Goal: Task Accomplishment & Management: Manage account settings

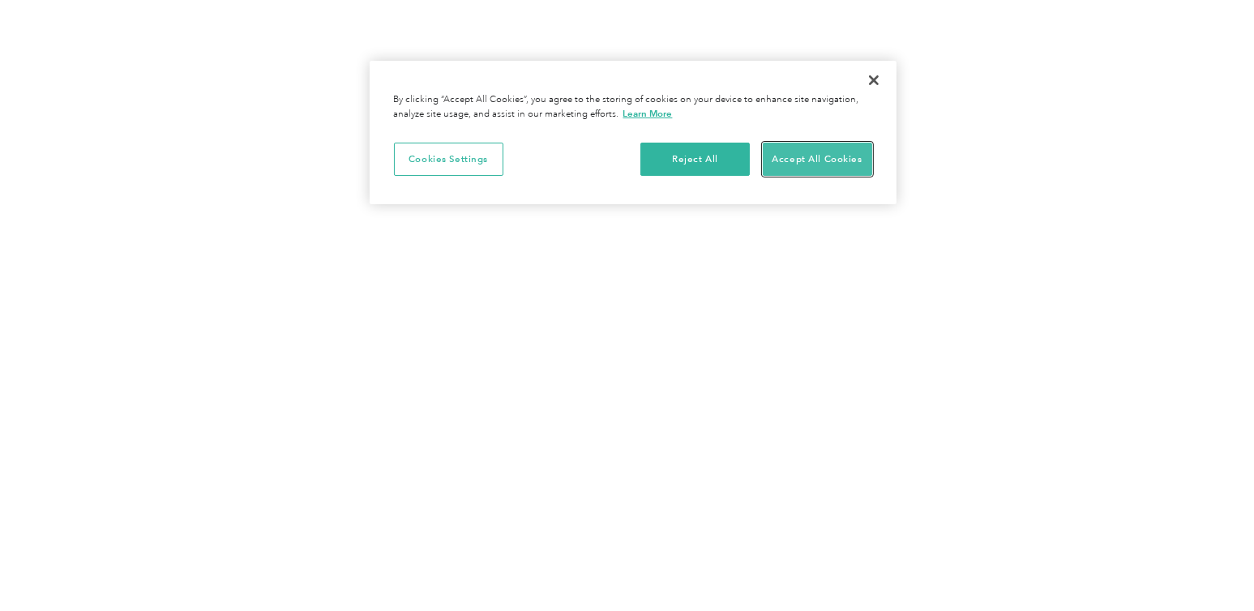
click at [820, 157] on button "Accept All Cookies" at bounding box center [817, 160] width 109 height 34
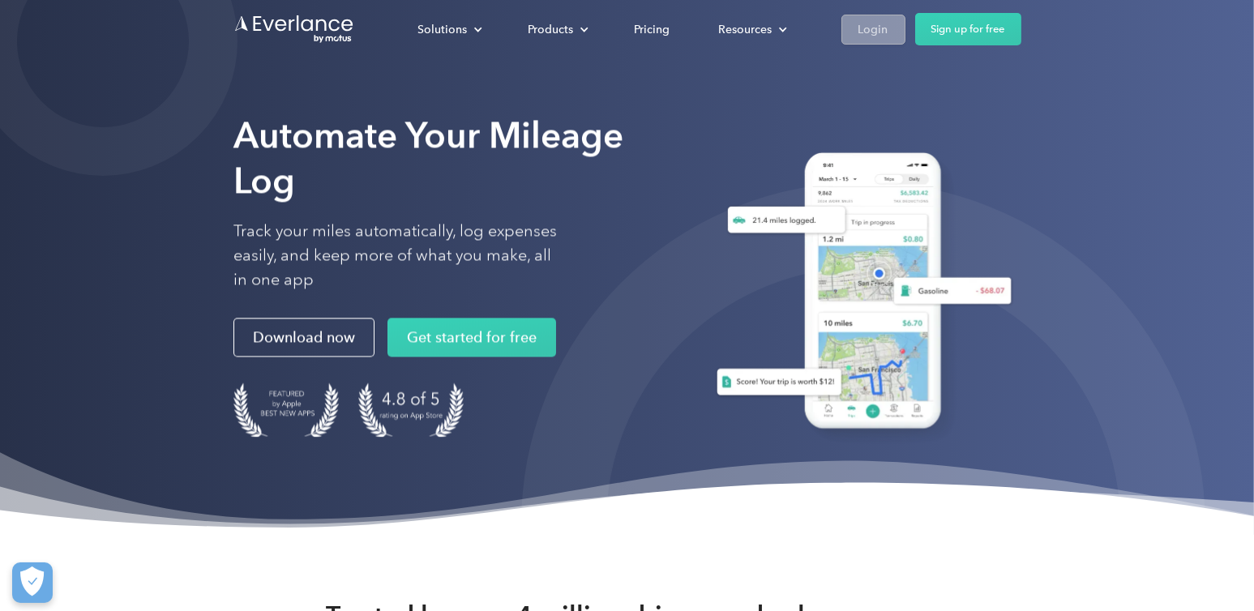
click at [884, 24] on div "Login" at bounding box center [874, 29] width 30 height 20
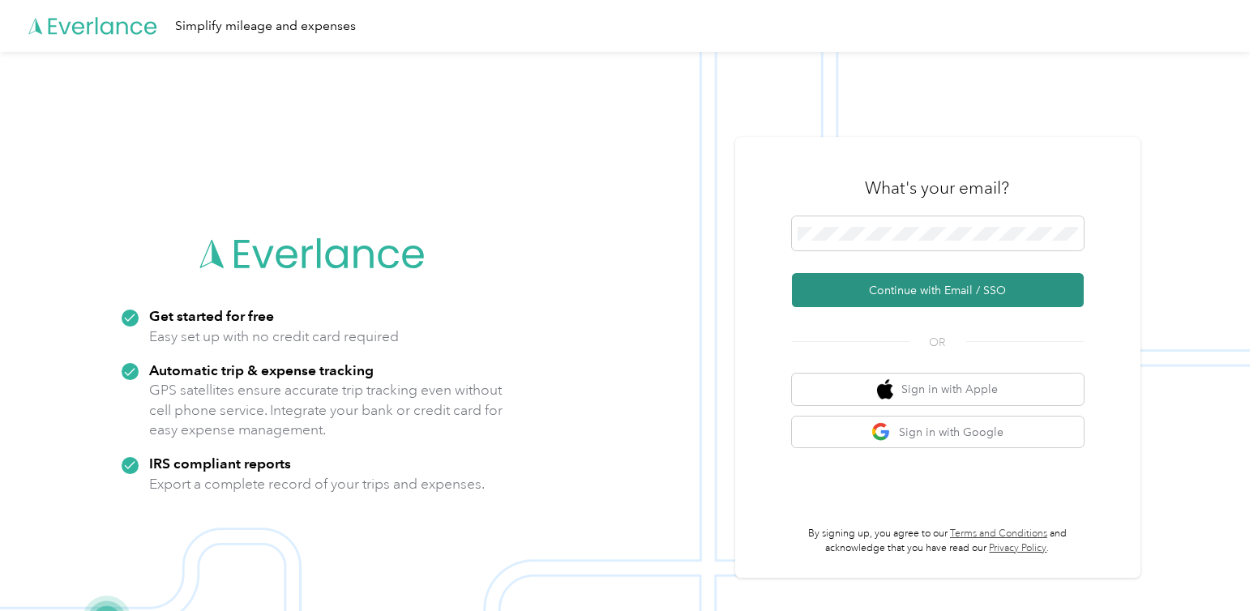
click at [901, 291] on button "Continue with Email / SSO" at bounding box center [938, 290] width 292 height 34
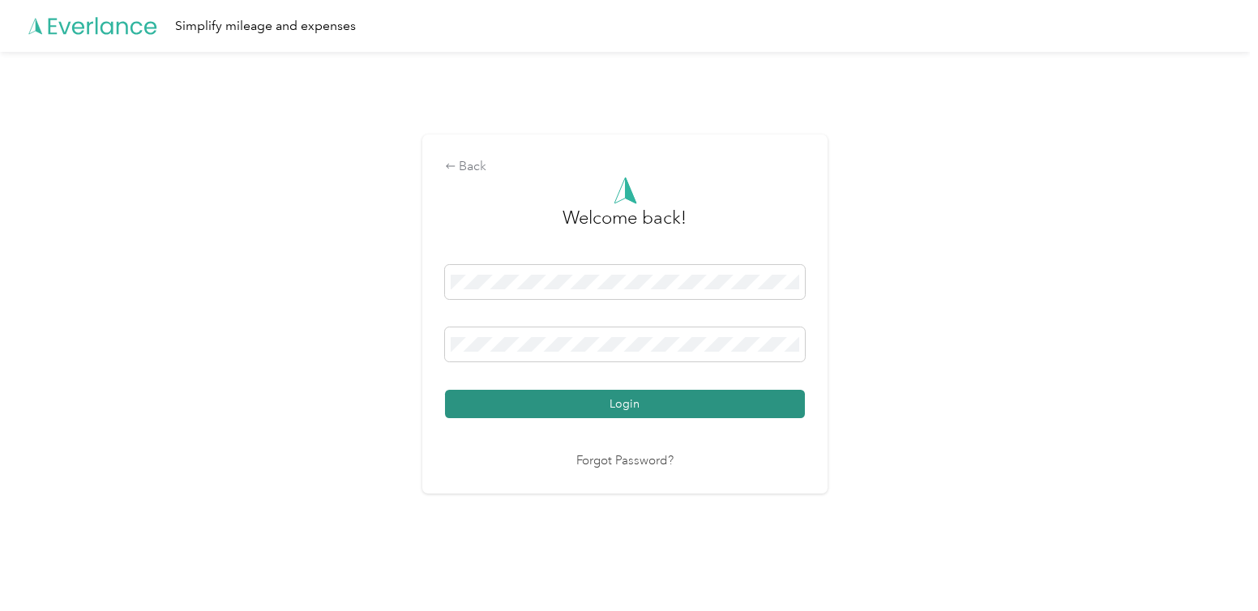
click at [654, 405] on button "Login" at bounding box center [625, 404] width 360 height 28
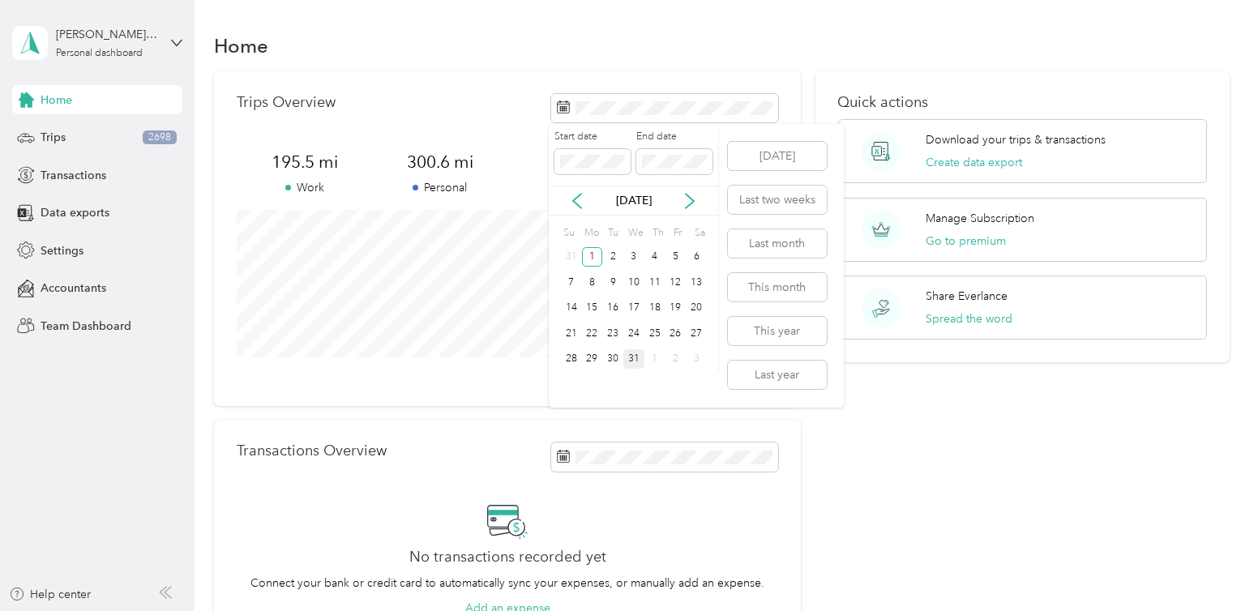
click at [637, 356] on div "31" at bounding box center [634, 359] width 21 height 20
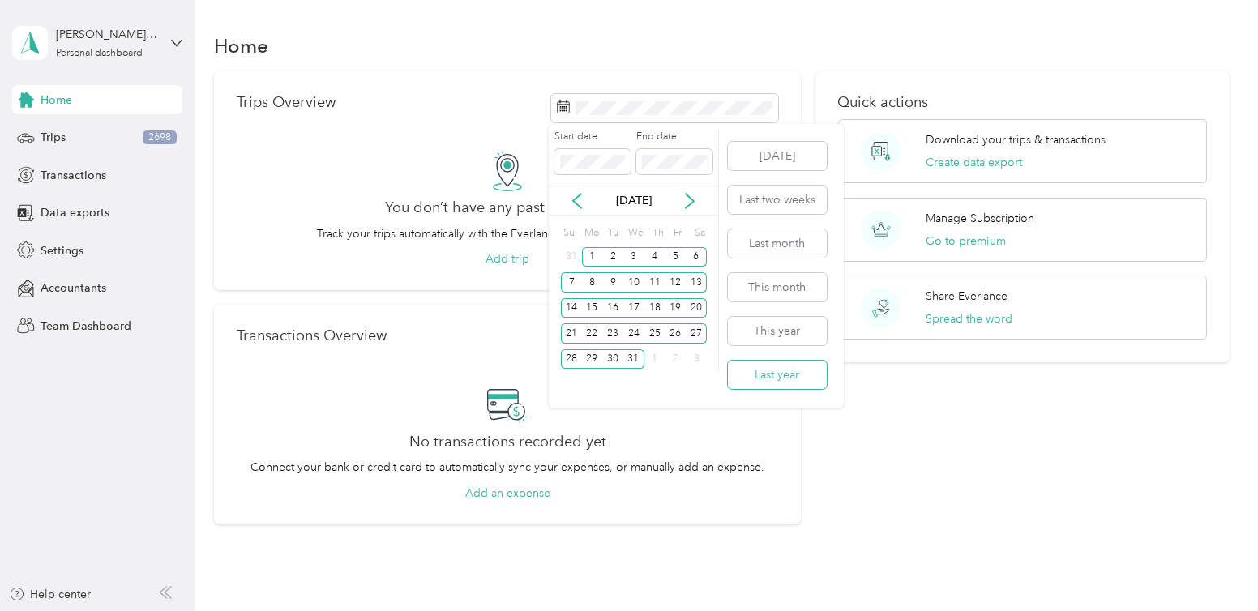
click at [780, 375] on button "Last year" at bounding box center [777, 375] width 99 height 28
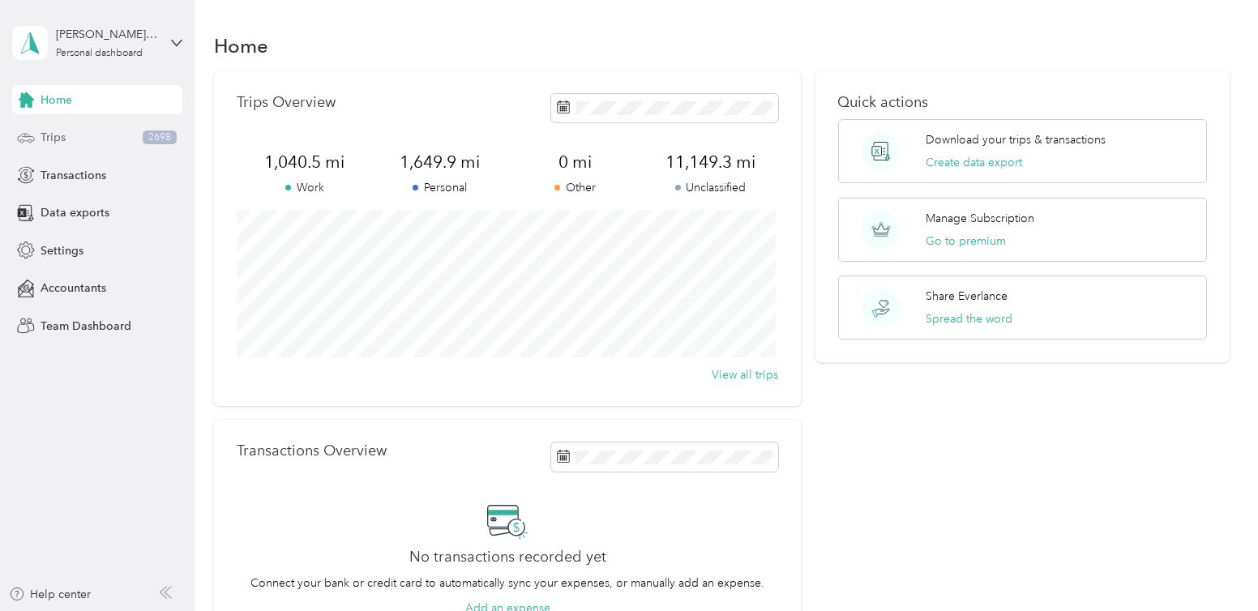
click at [62, 131] on span "Trips" at bounding box center [53, 137] width 25 height 17
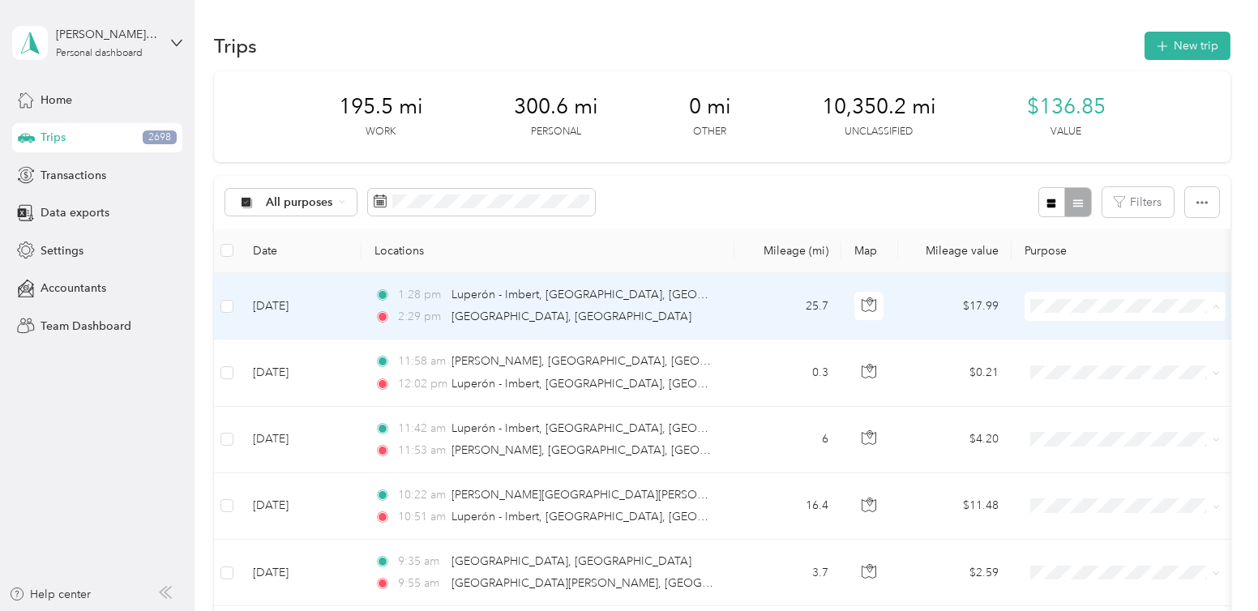
click at [1082, 364] on span "Personal" at bounding box center [1140, 364] width 150 height 17
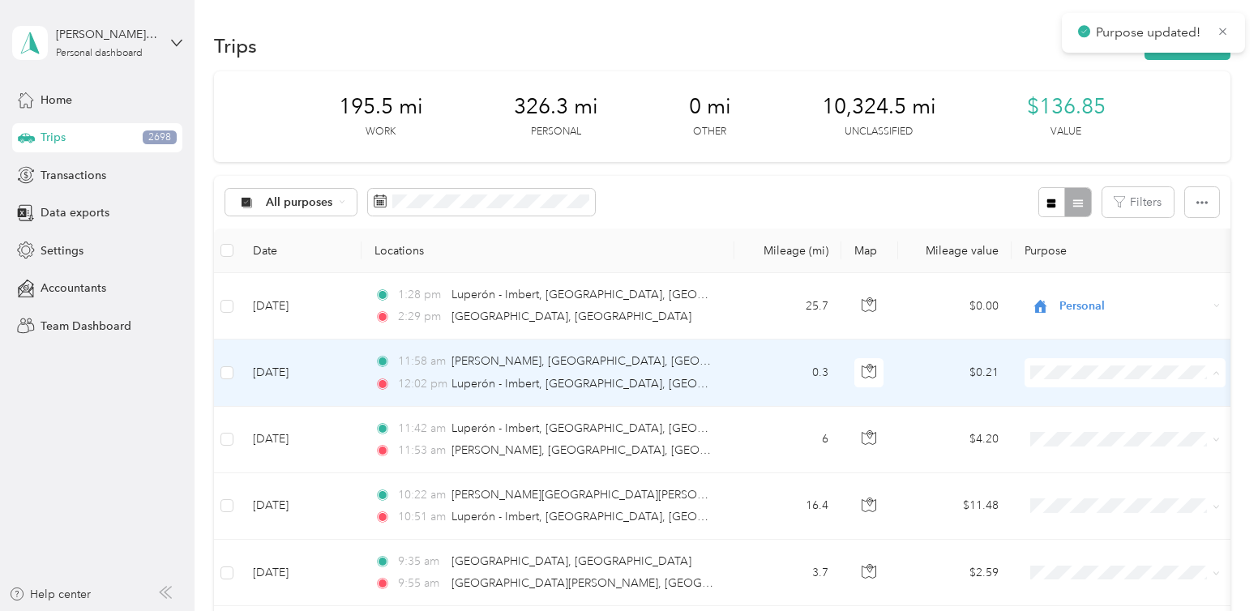
click at [1079, 175] on li "Personal" at bounding box center [1125, 171] width 201 height 28
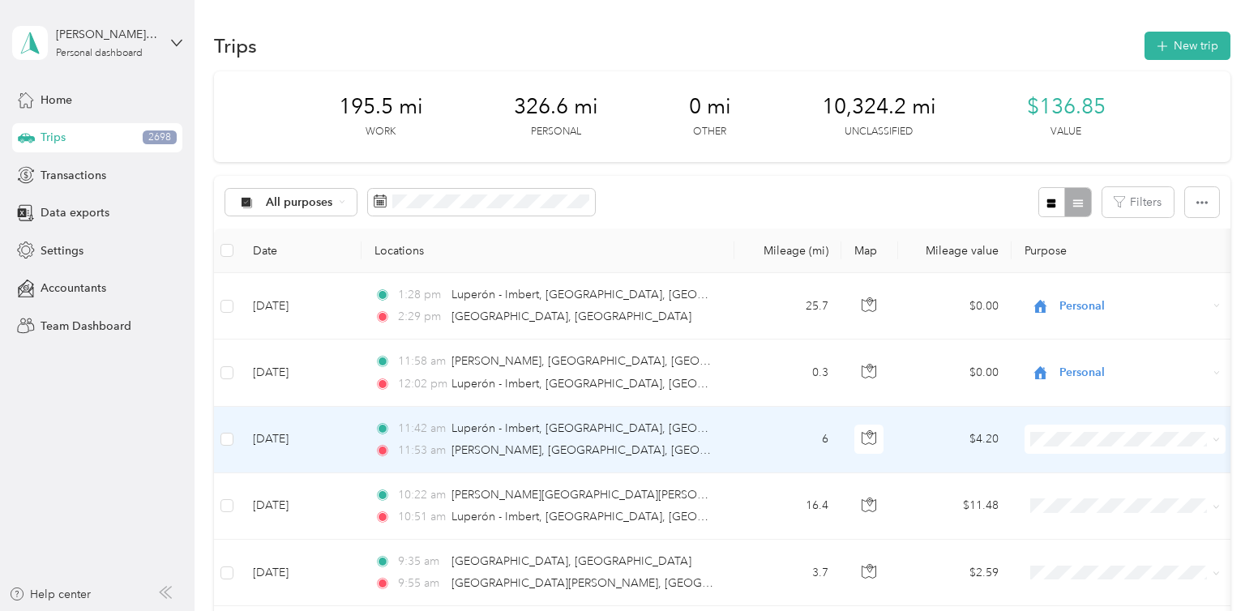
click at [1075, 447] on span at bounding box center [1125, 439] width 201 height 29
click at [1082, 239] on span "Personal" at bounding box center [1140, 237] width 150 height 17
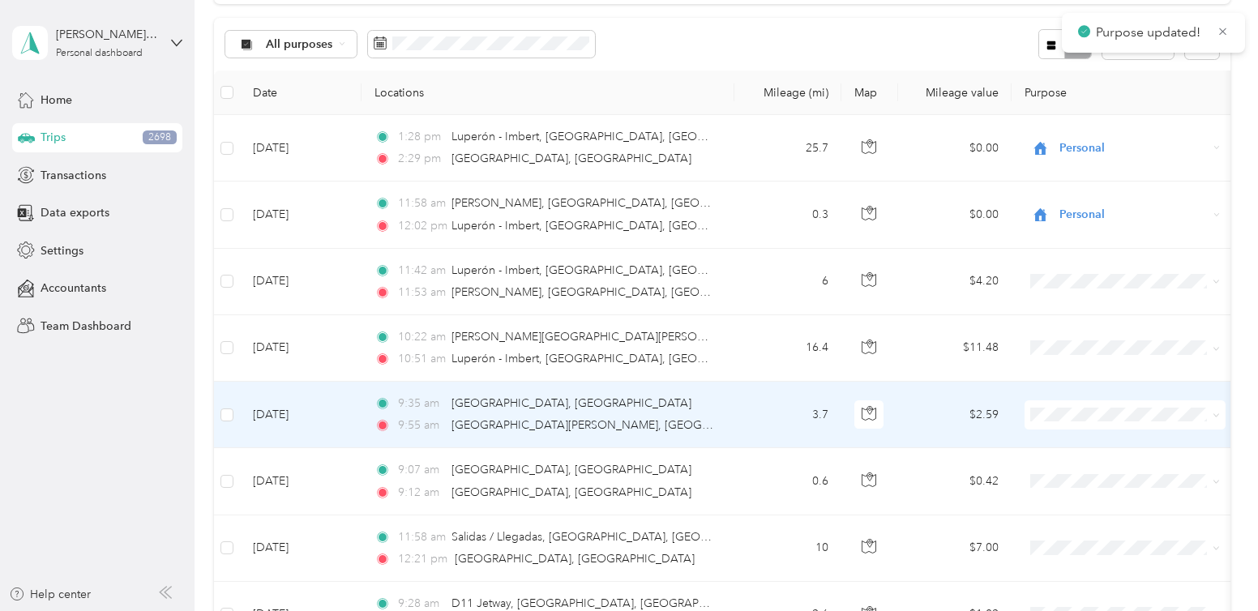
scroll to position [162, 0]
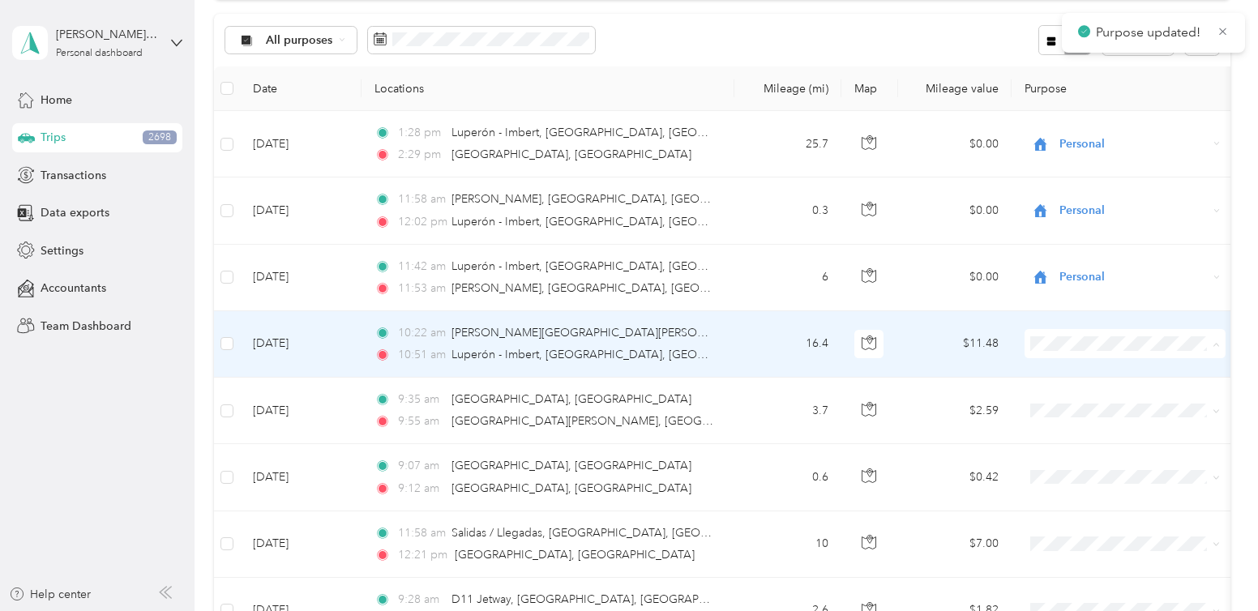
click at [1079, 399] on span "Personal" at bounding box center [1140, 401] width 150 height 17
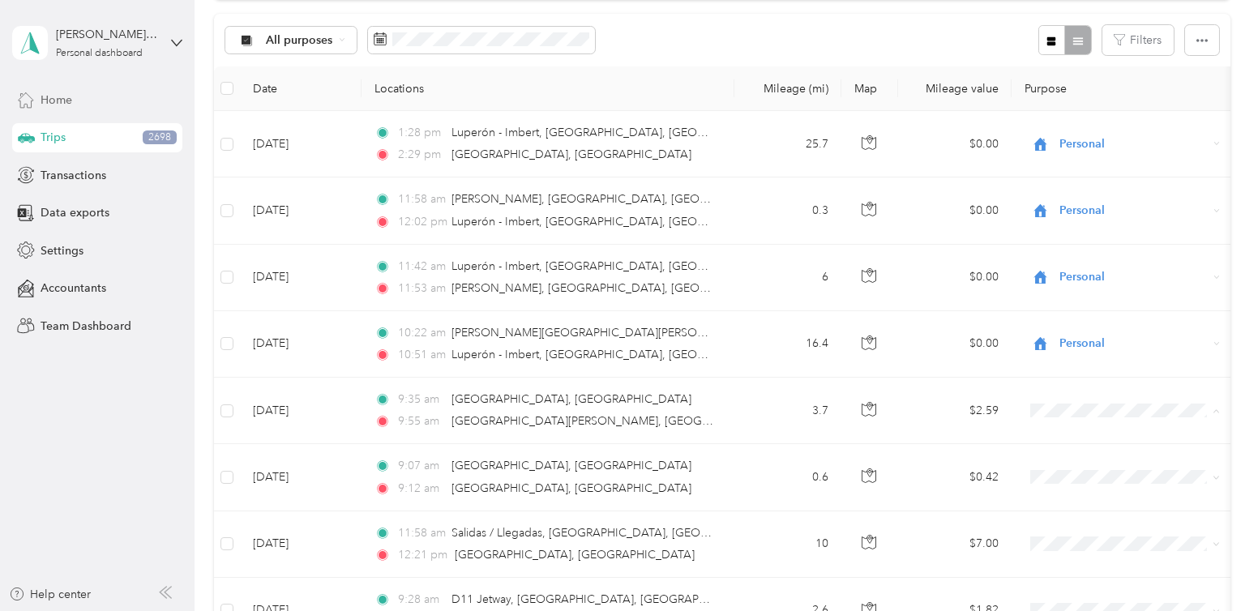
click at [49, 95] on span "Home" at bounding box center [57, 100] width 32 height 17
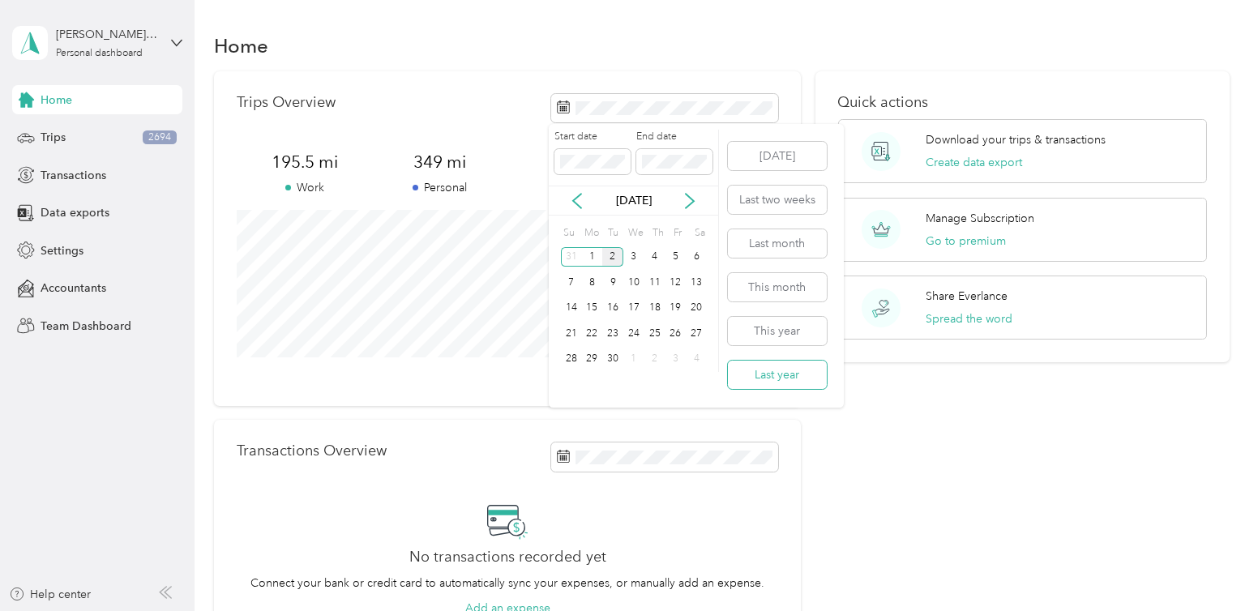
click at [776, 388] on button "Last year" at bounding box center [777, 375] width 99 height 28
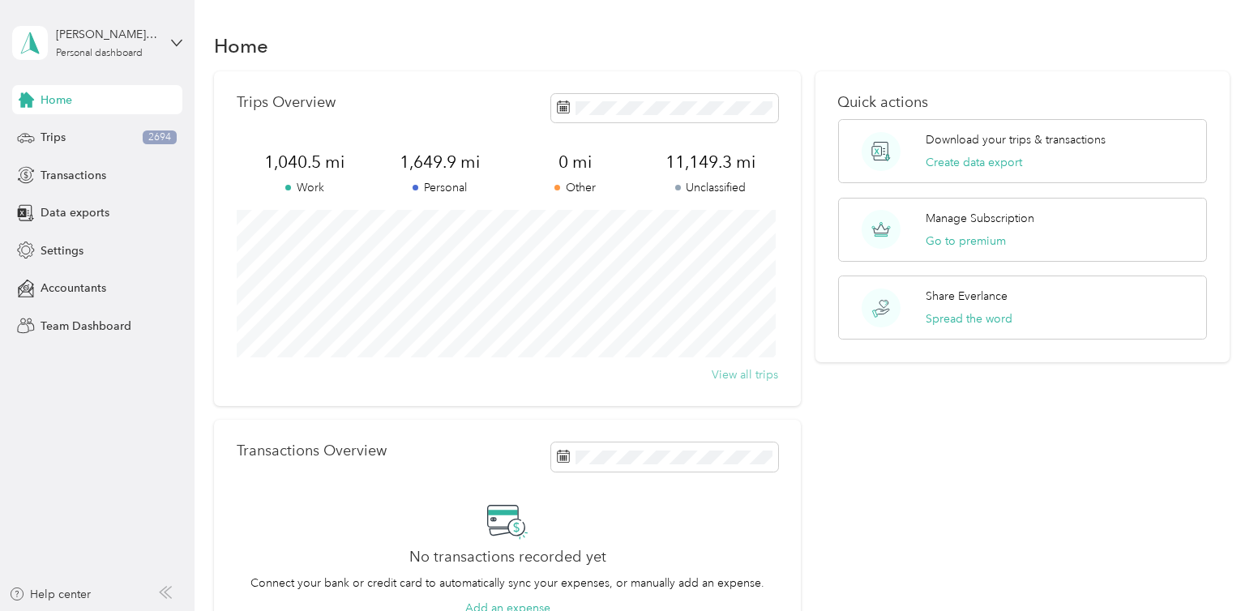
click at [754, 376] on button "View all trips" at bounding box center [745, 375] width 66 height 17
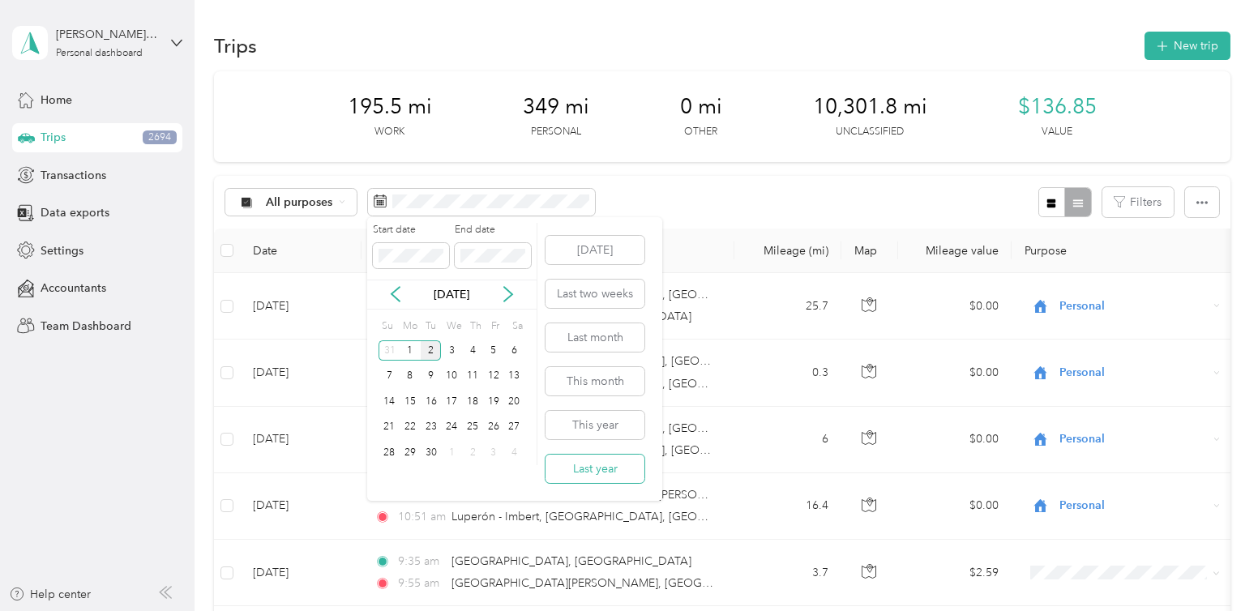
click at [599, 462] on button "Last year" at bounding box center [595, 469] width 99 height 28
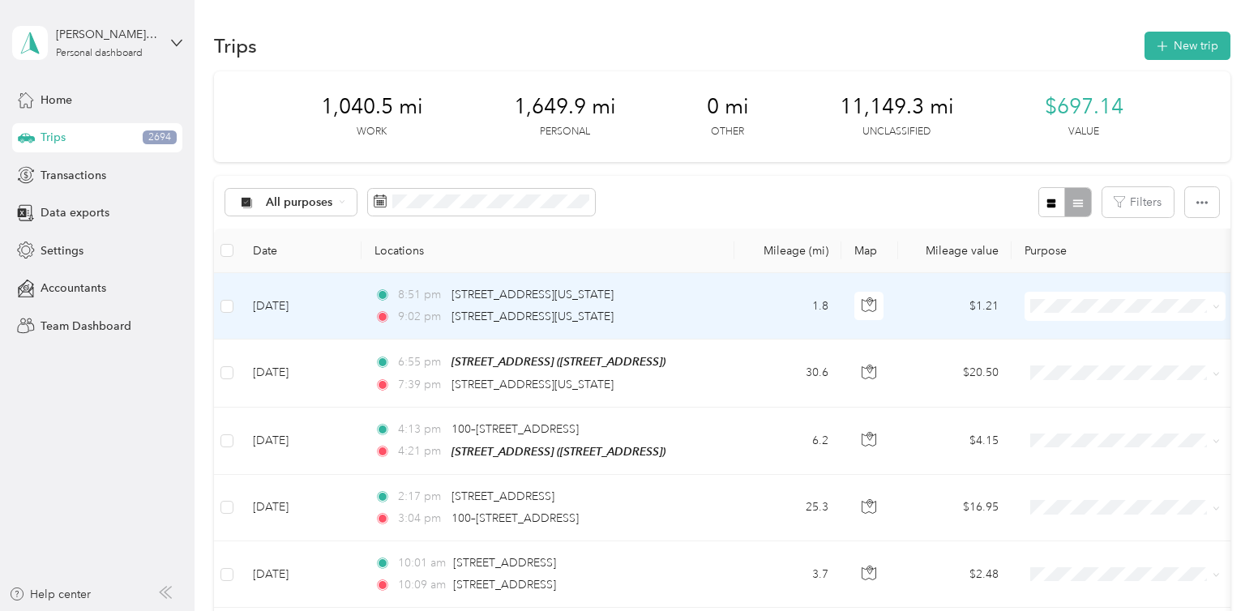
click at [1100, 356] on span "Personal" at bounding box center [1140, 364] width 150 height 17
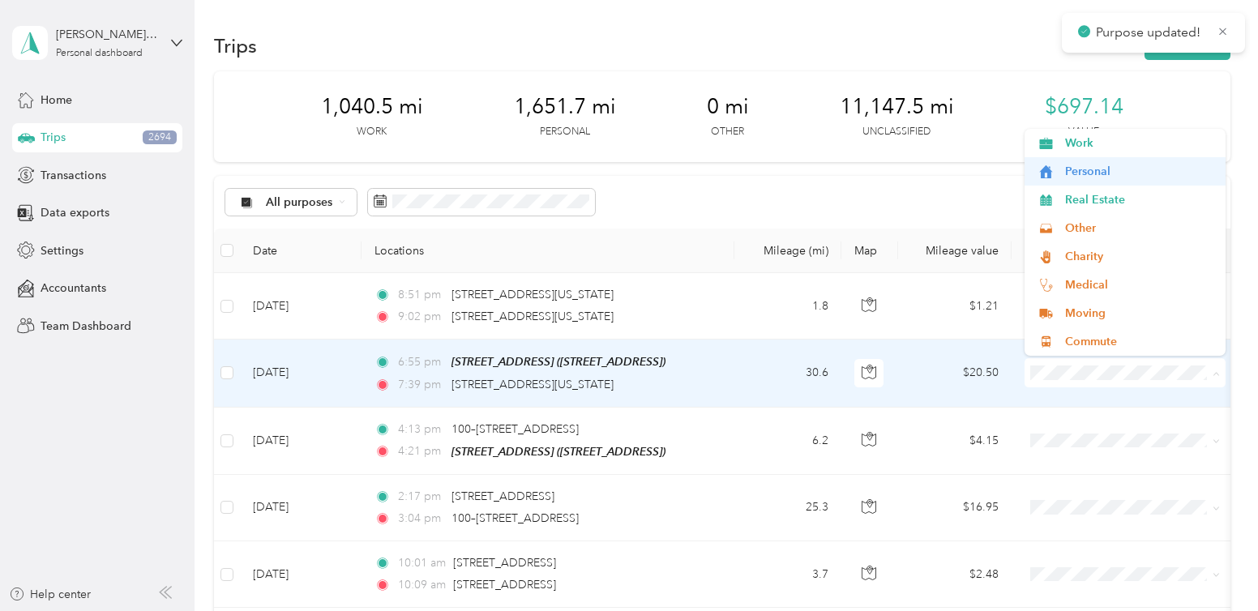
click at [1094, 178] on span "Personal" at bounding box center [1140, 171] width 150 height 17
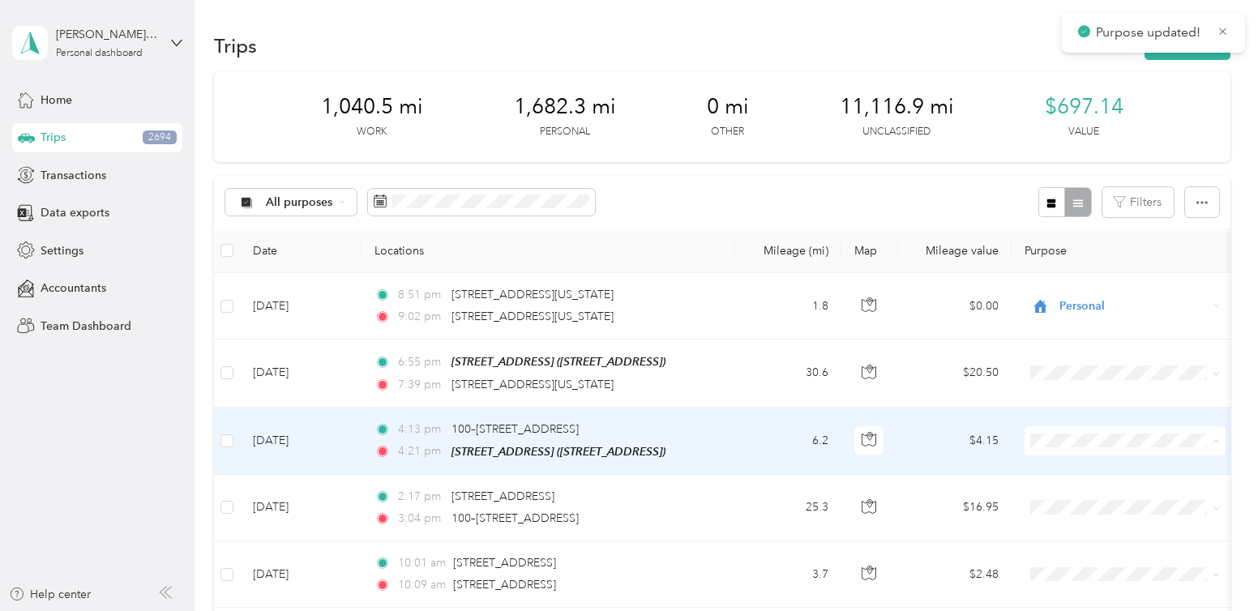
click at [1084, 235] on span "Personal" at bounding box center [1140, 237] width 150 height 17
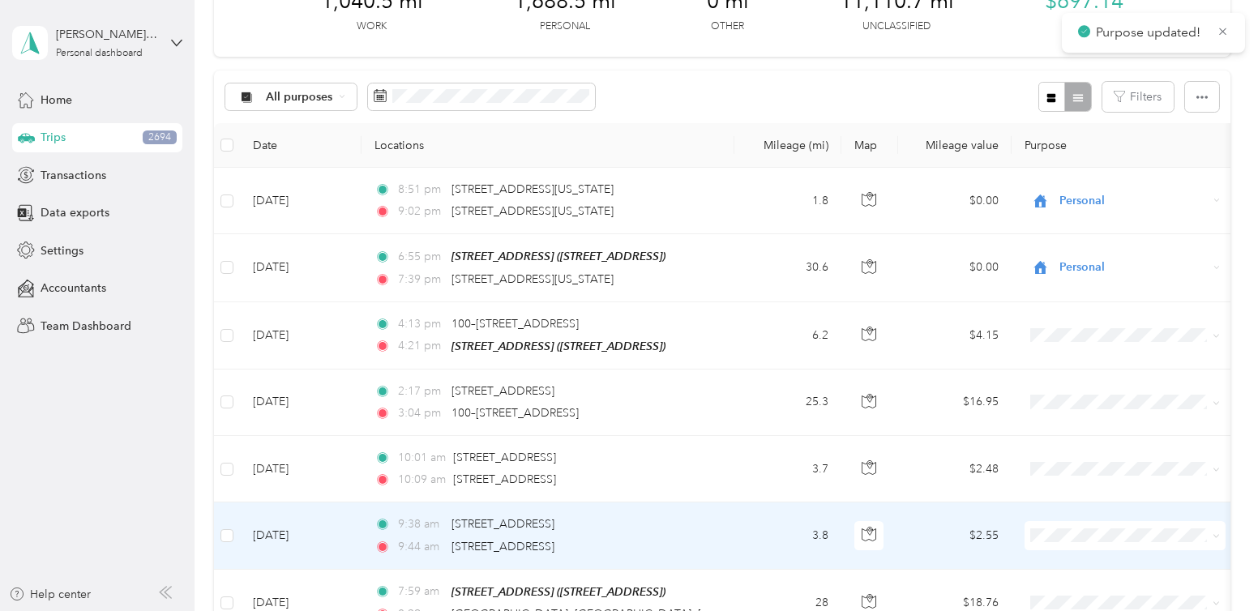
scroll to position [81, 0]
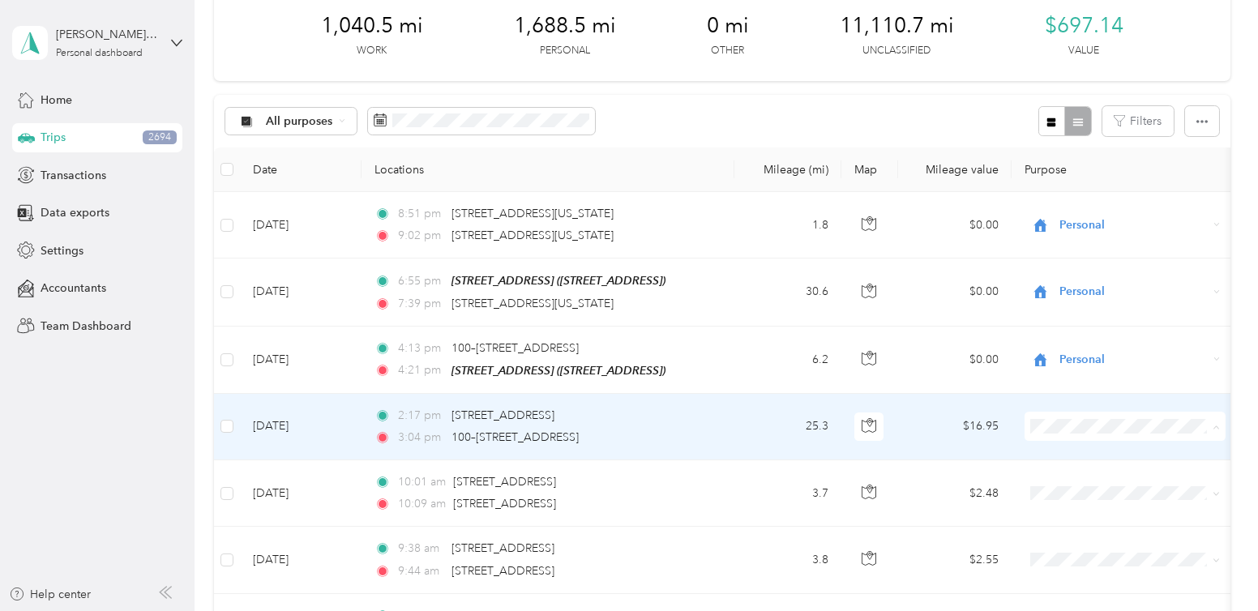
click at [1091, 199] on span "Work" at bounding box center [1140, 194] width 150 height 17
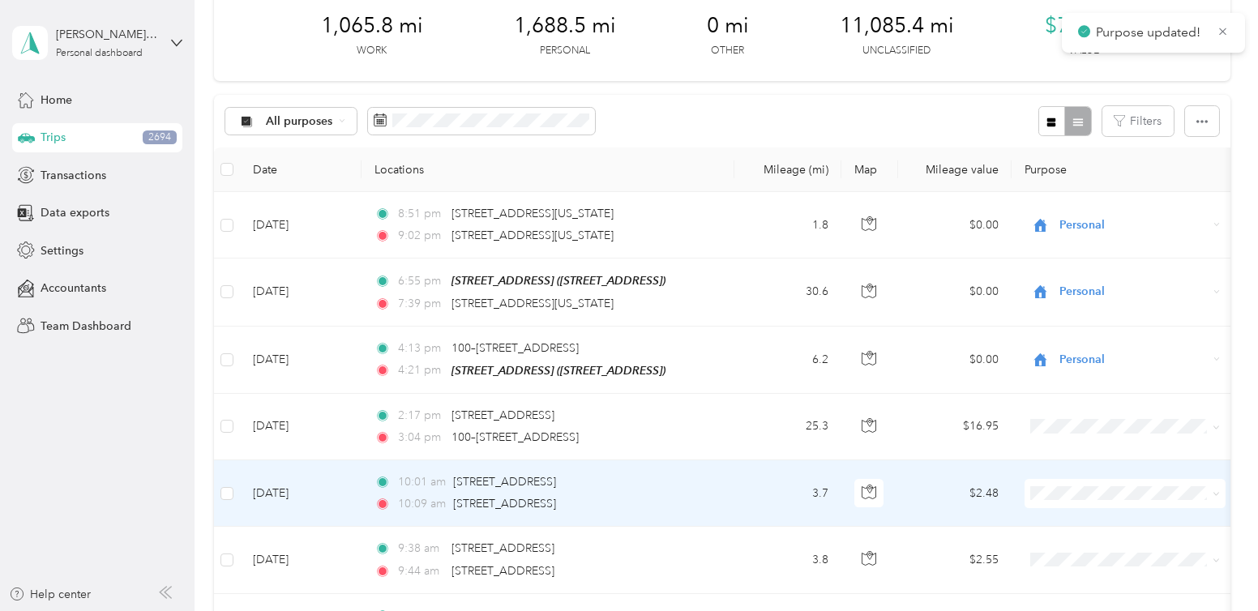
click at [1074, 256] on span "Work" at bounding box center [1140, 260] width 150 height 17
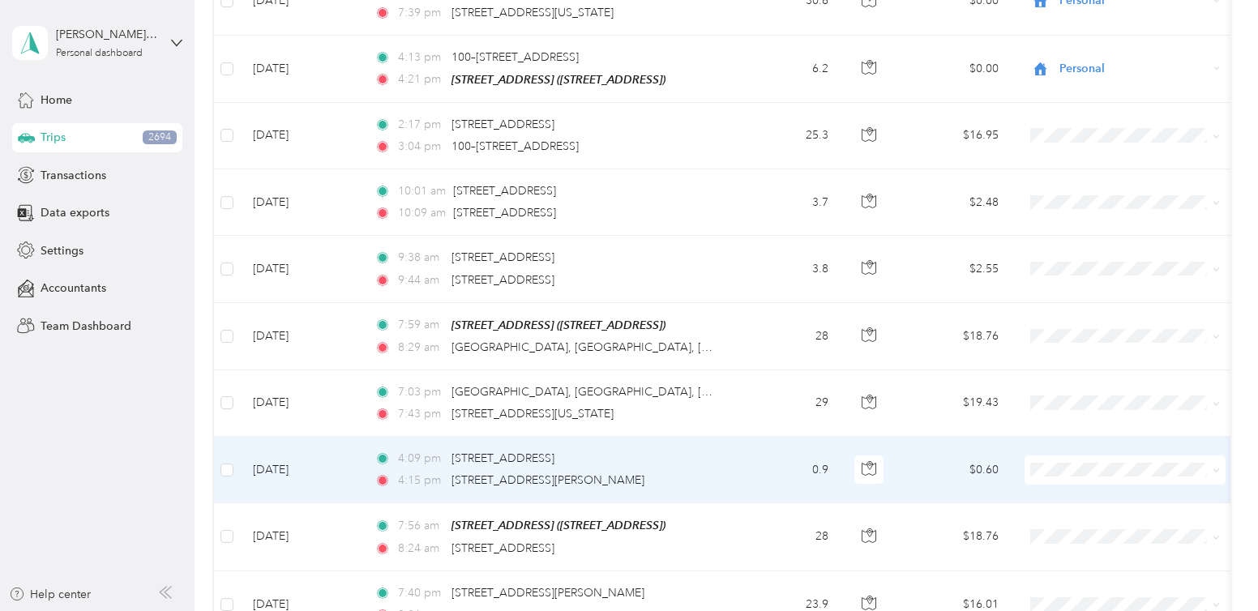
scroll to position [487, 0]
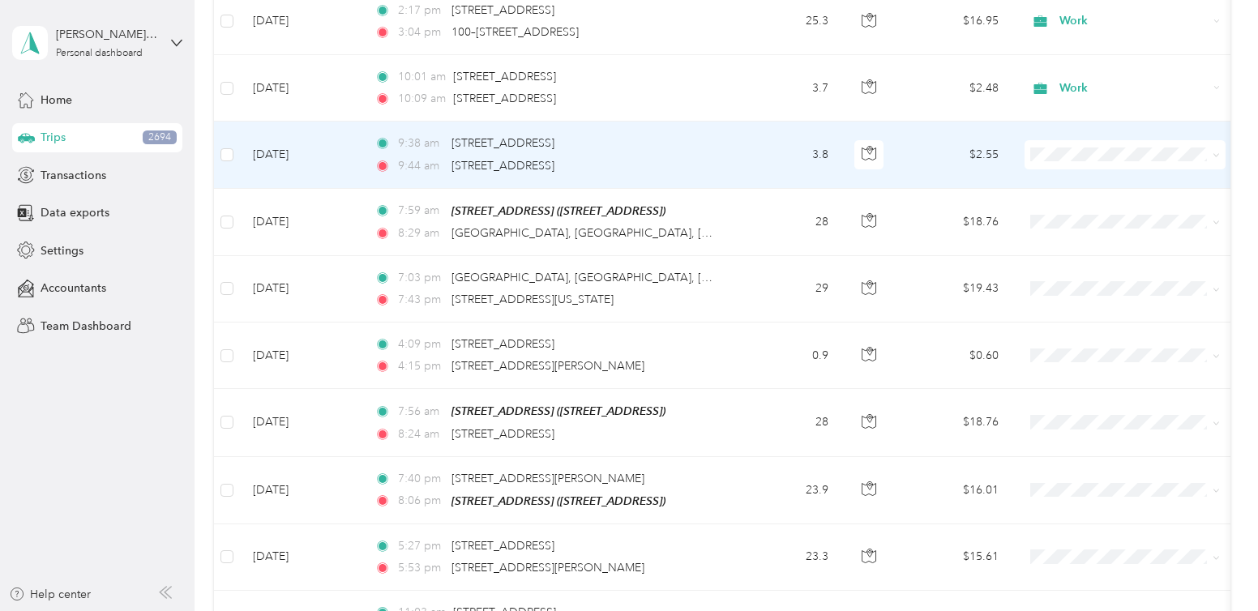
click at [1073, 183] on span "Work" at bounding box center [1140, 182] width 150 height 17
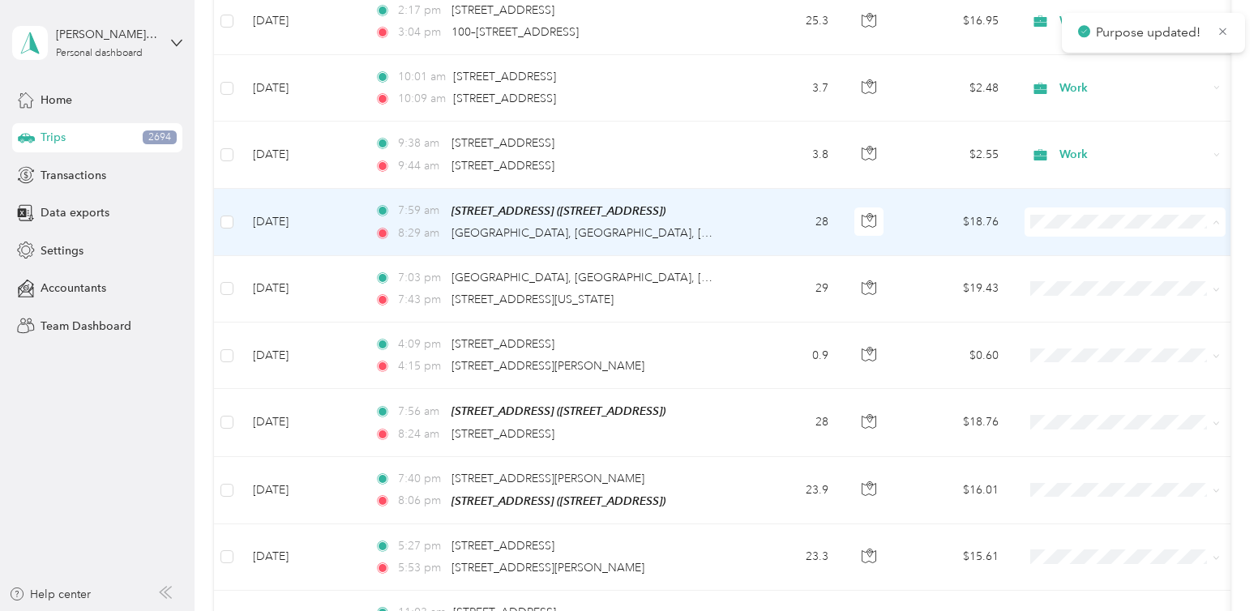
click at [1076, 251] on span "Work" at bounding box center [1140, 248] width 150 height 17
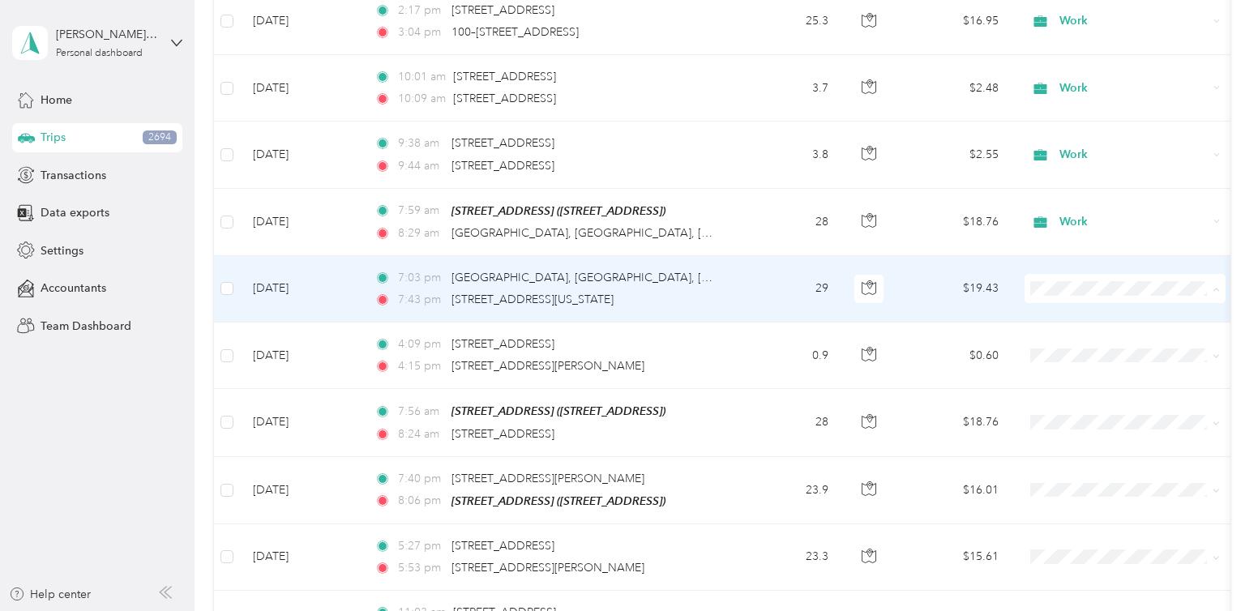
click at [1093, 319] on li "Work" at bounding box center [1125, 315] width 201 height 28
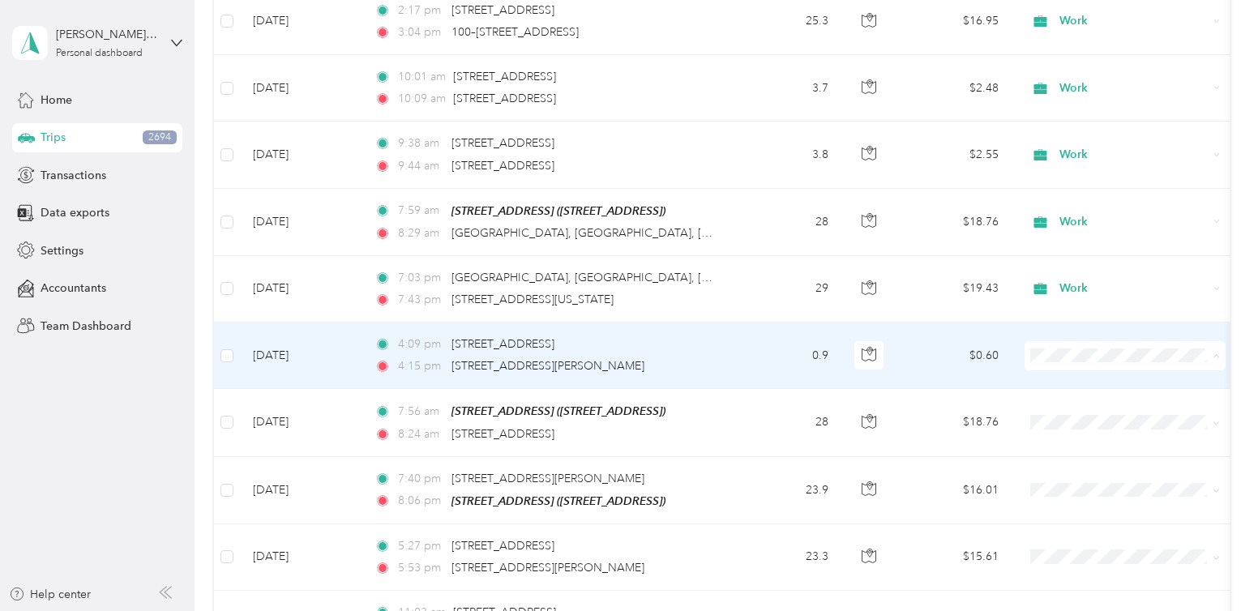
click at [1087, 408] on span "Personal" at bounding box center [1140, 409] width 150 height 17
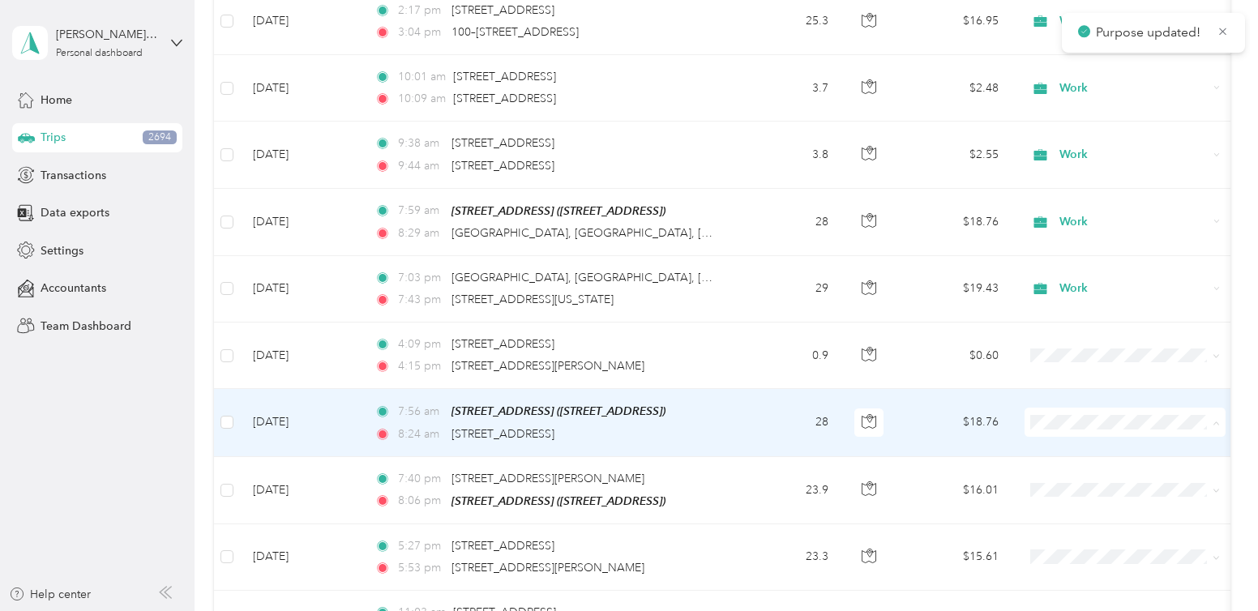
click at [1091, 223] on li "Personal" at bounding box center [1125, 217] width 201 height 28
drag, startPoint x: 1082, startPoint y: 219, endPoint x: 1090, endPoint y: 231, distance: 14.6
click at [1082, 218] on span "Personal" at bounding box center [1140, 216] width 150 height 17
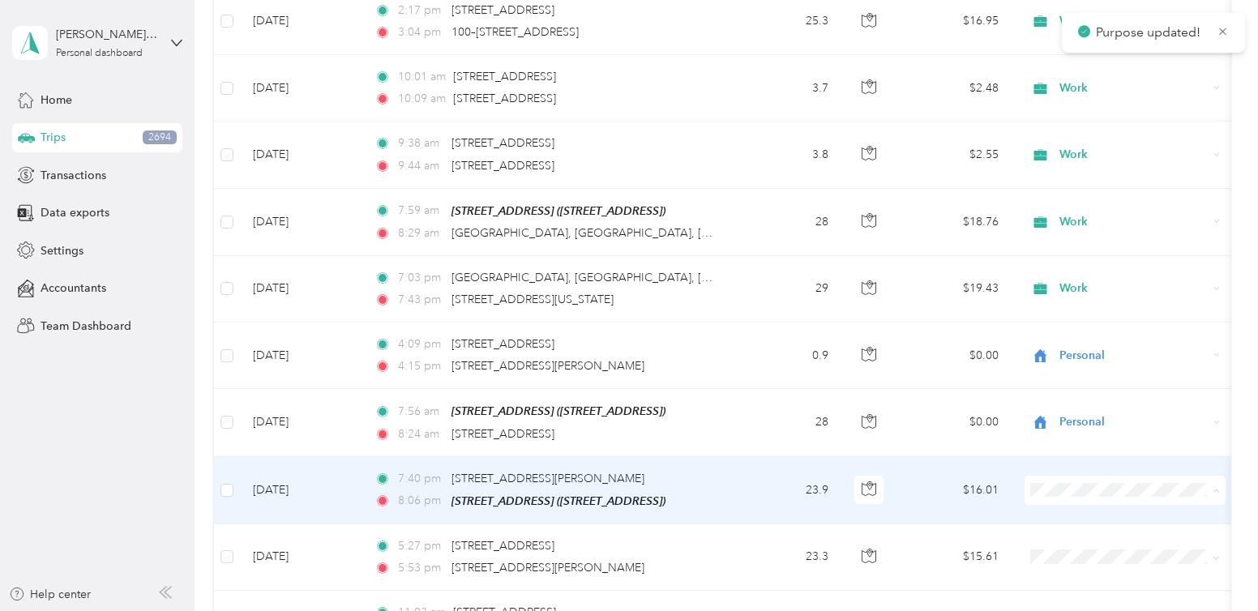
click at [1082, 255] on li "Work" at bounding box center [1125, 255] width 201 height 28
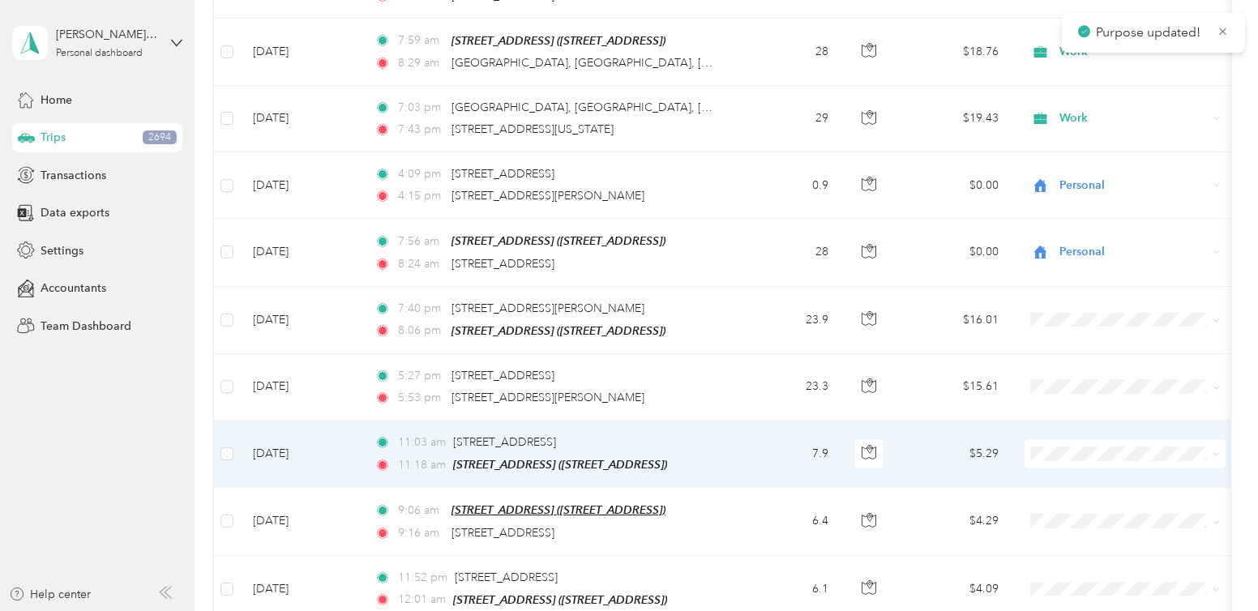
scroll to position [811, 0]
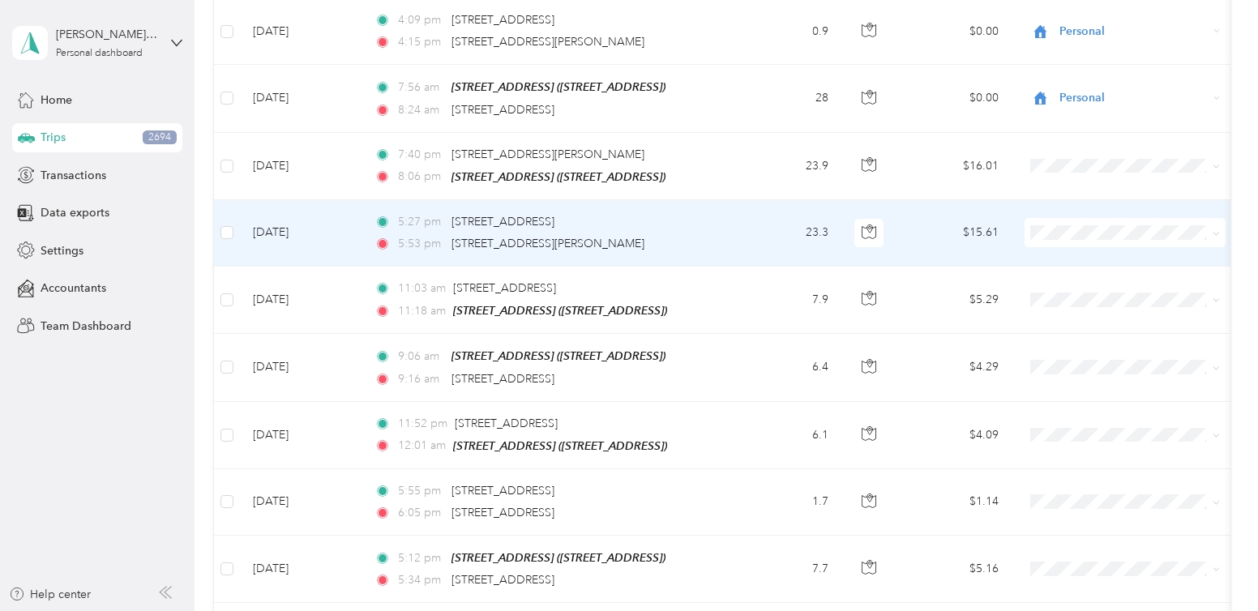
click at [1072, 255] on span "Work" at bounding box center [1140, 256] width 150 height 17
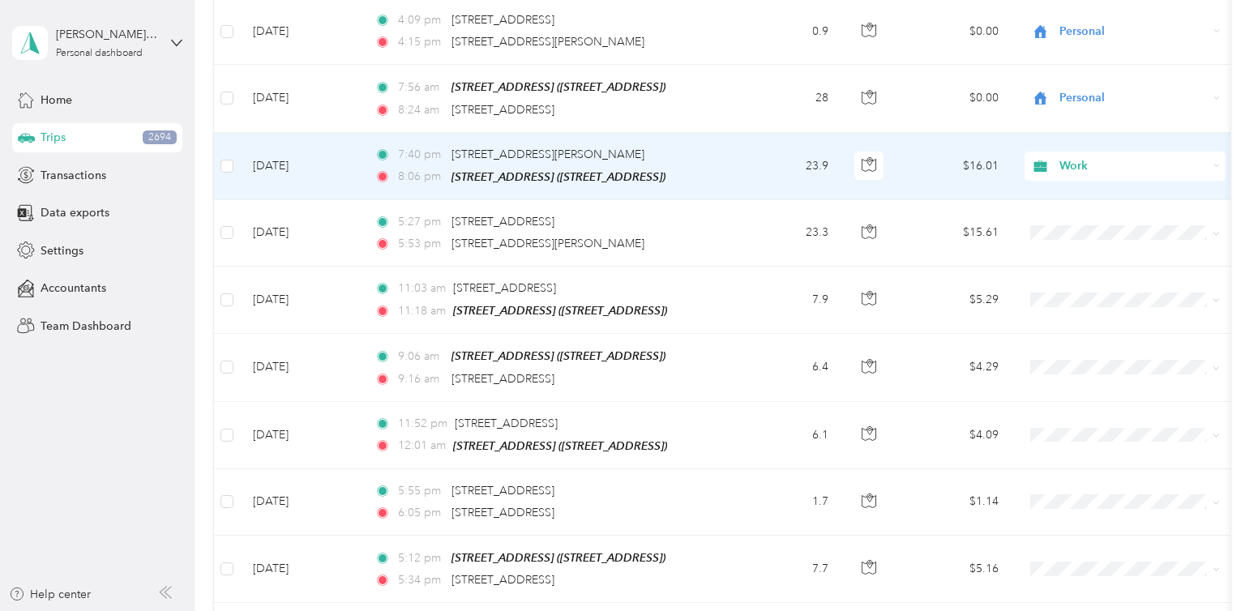
click at [1065, 159] on span "Work" at bounding box center [1134, 166] width 148 height 18
click at [932, 158] on td "$16.01" at bounding box center [955, 166] width 114 height 67
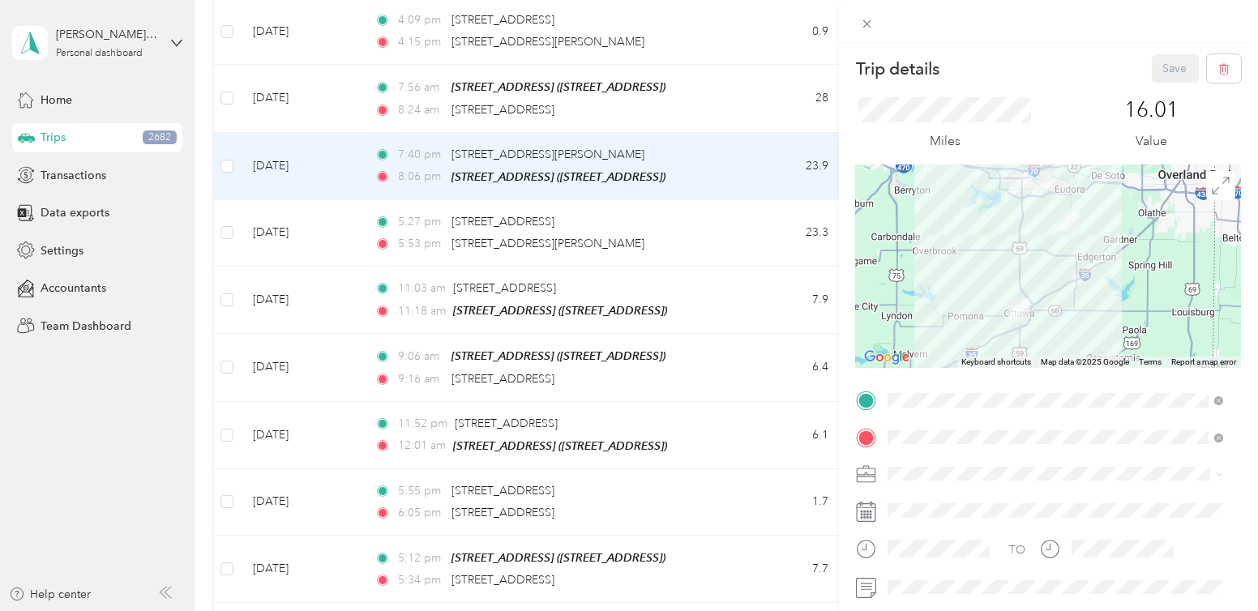
drag, startPoint x: 876, startPoint y: 26, endPoint x: 1185, endPoint y: 180, distance: 345.9
click at [876, 25] on span at bounding box center [867, 23] width 23 height 23
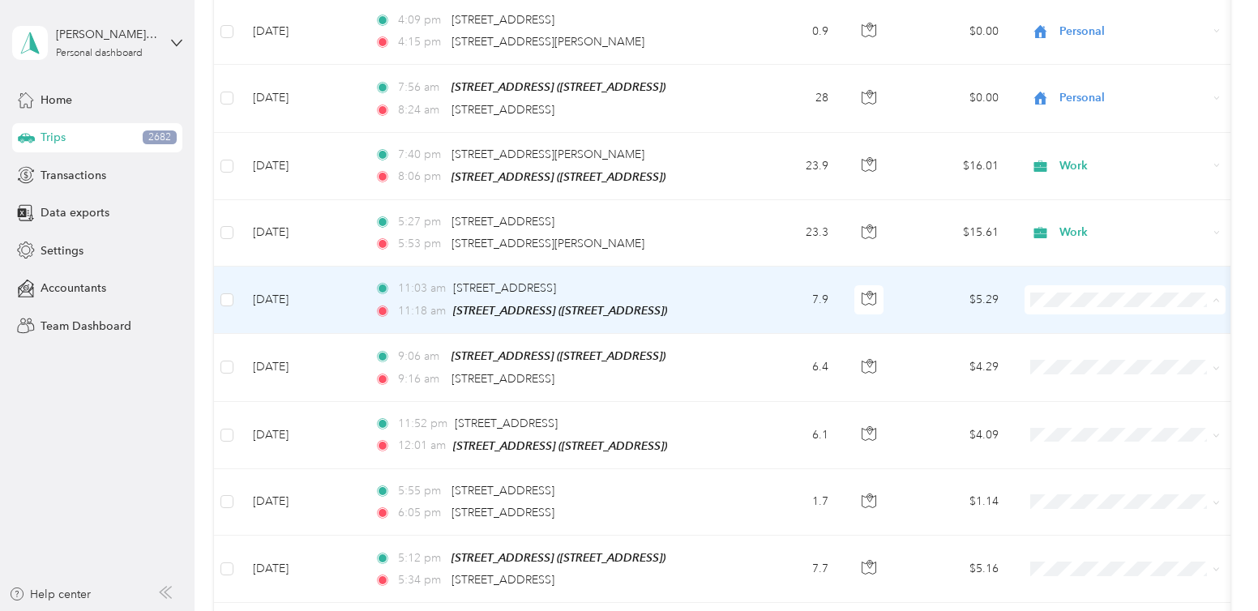
click at [1094, 325] on li "Work" at bounding box center [1125, 323] width 201 height 28
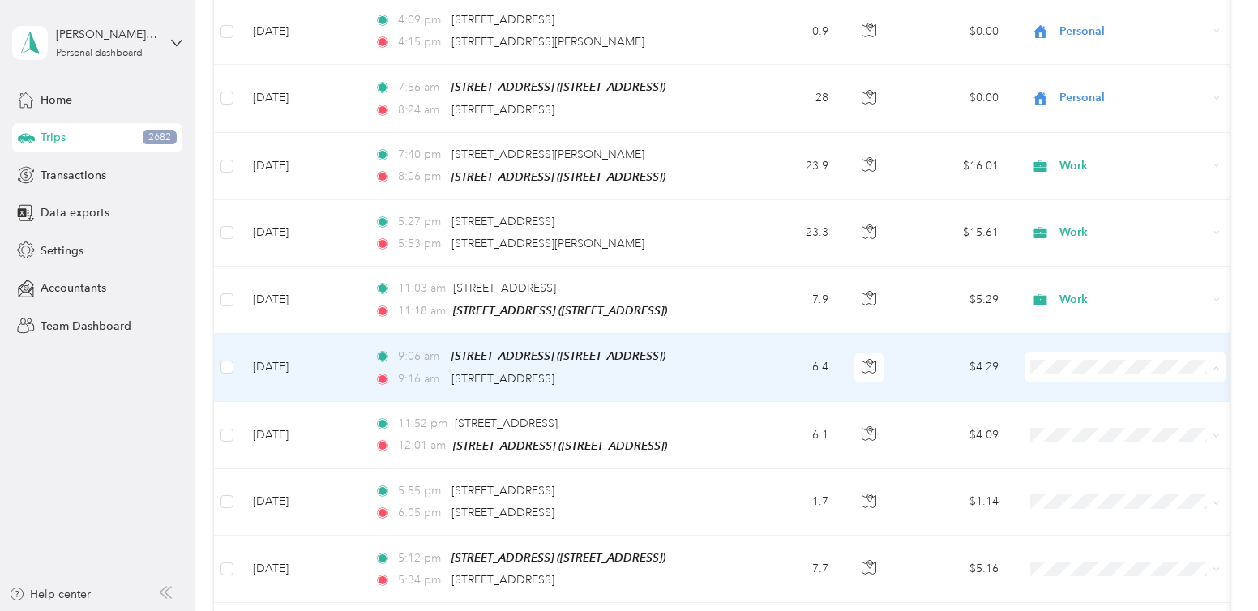
click at [1083, 419] on li "Personal" at bounding box center [1125, 418] width 201 height 28
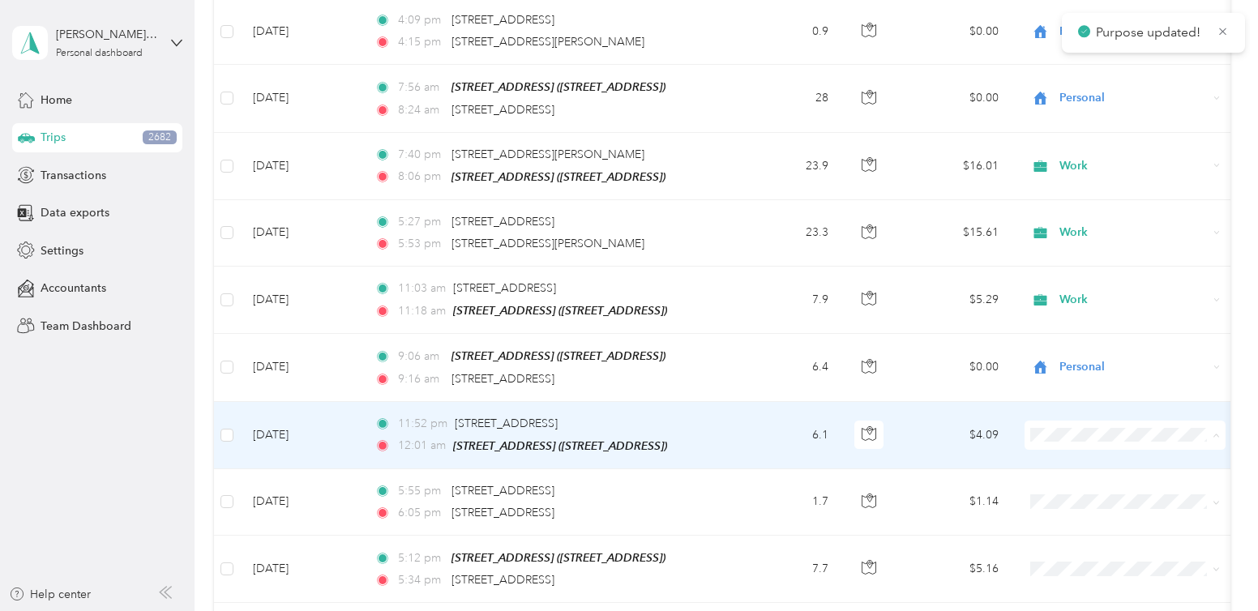
click at [1095, 216] on span "Personal" at bounding box center [1140, 224] width 150 height 17
click at [1110, 232] on li "Personal" at bounding box center [1125, 225] width 201 height 28
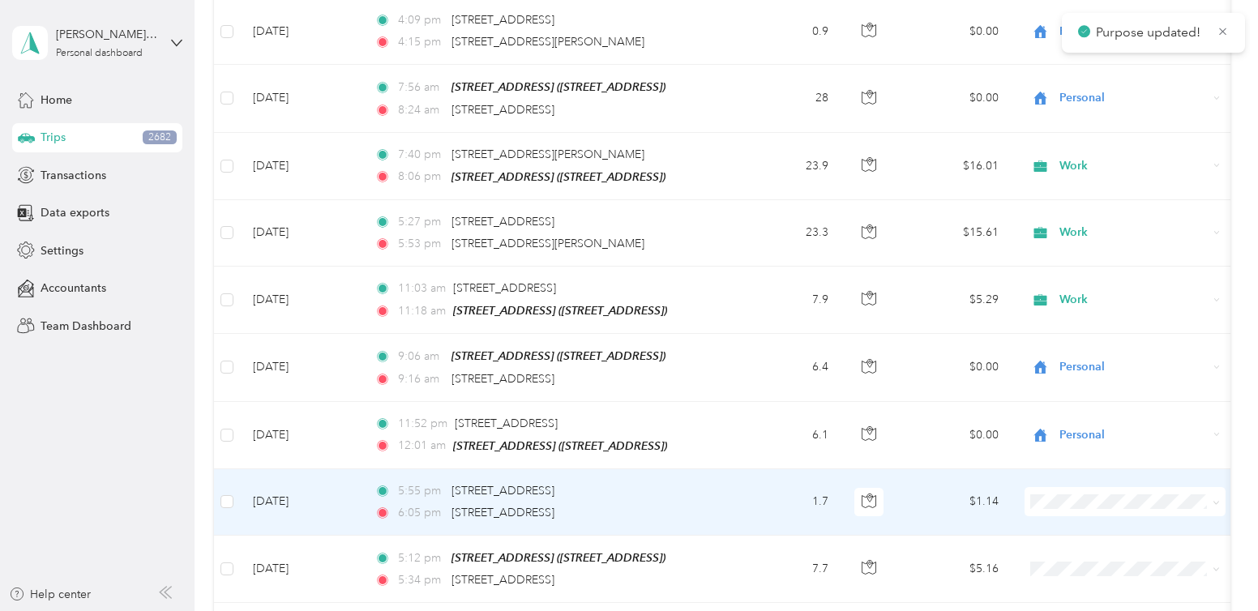
click at [1087, 500] on span at bounding box center [1125, 501] width 201 height 29
click at [1081, 264] on span "Work" at bounding box center [1140, 259] width 150 height 17
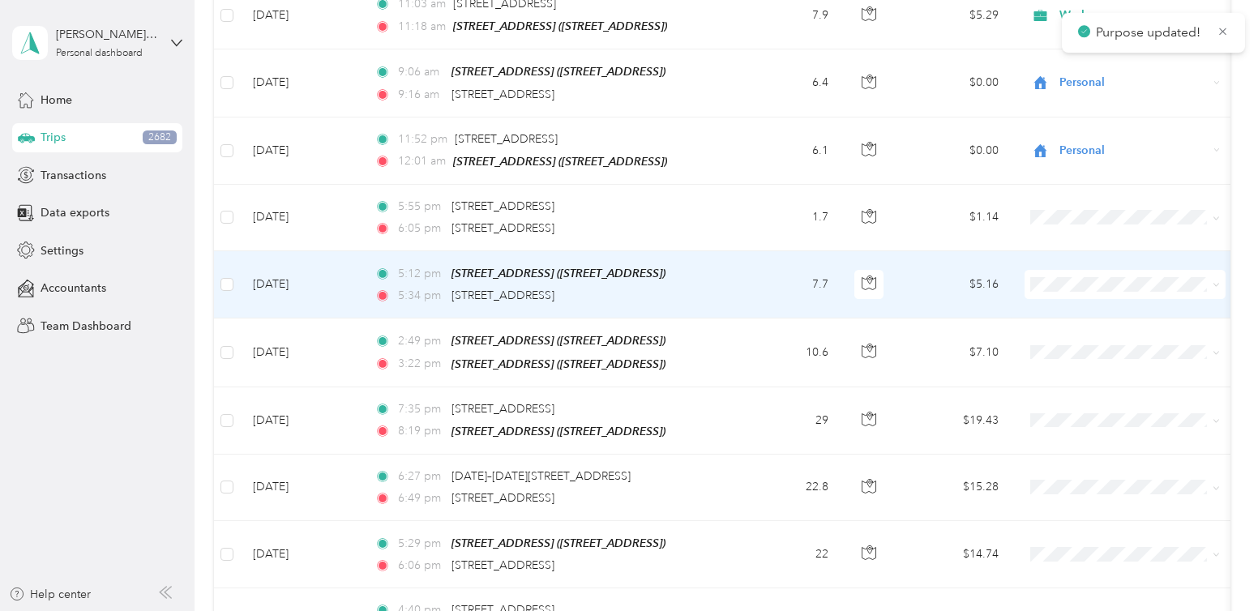
scroll to position [1135, 0]
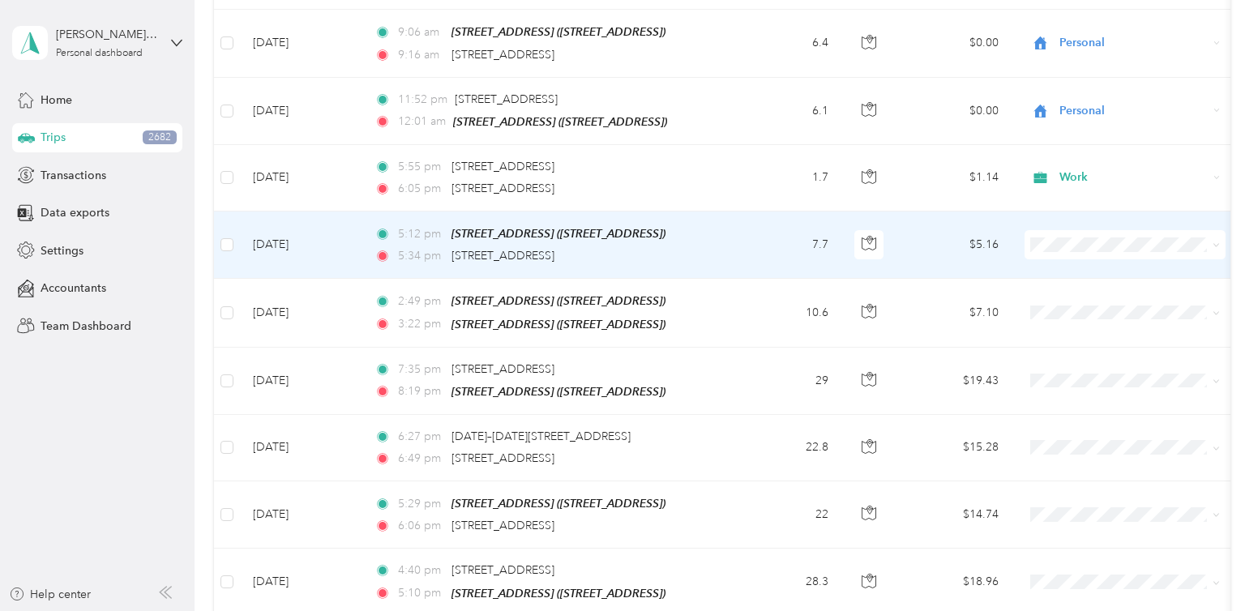
click at [1075, 264] on span "Work" at bounding box center [1140, 264] width 150 height 17
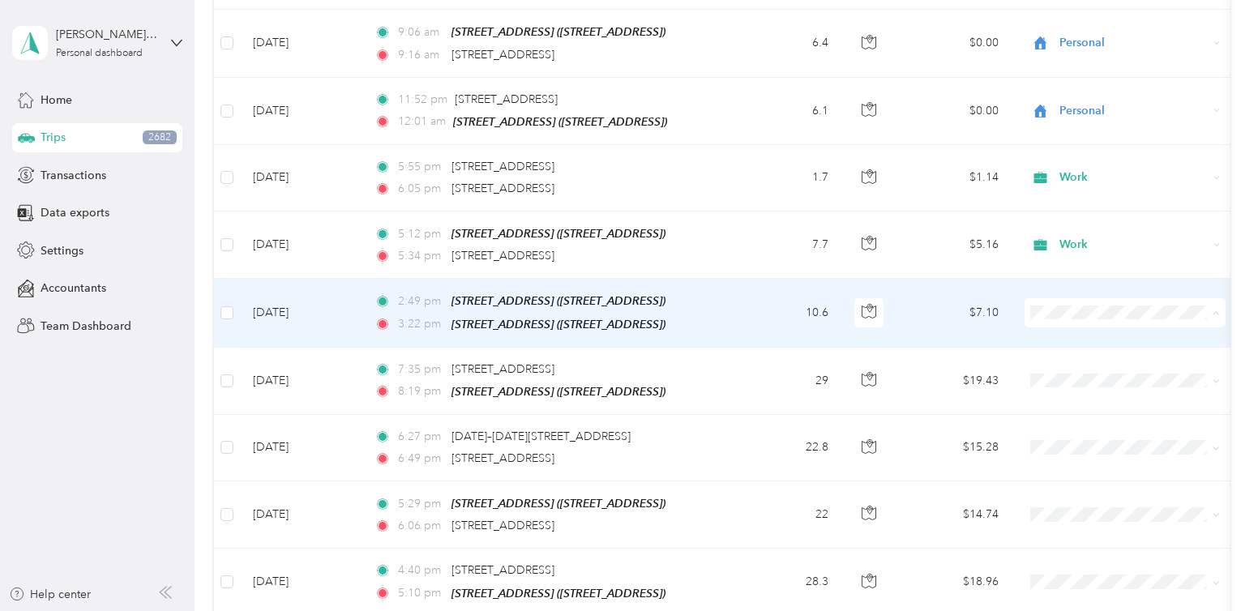
click at [1082, 354] on span "Personal" at bounding box center [1140, 359] width 150 height 17
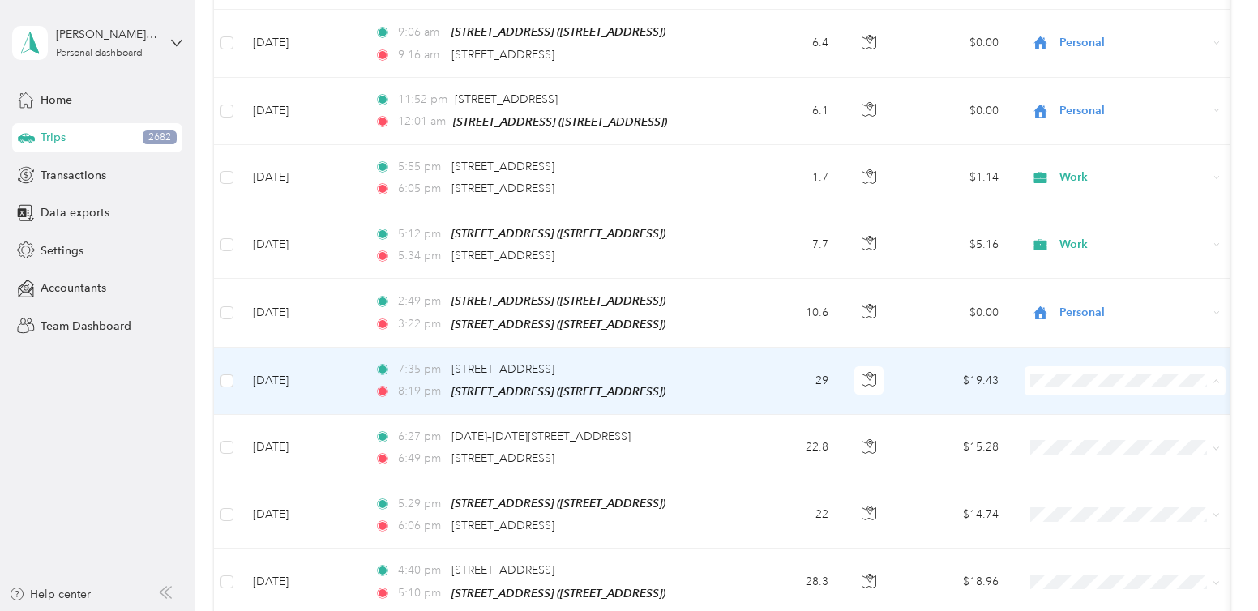
click at [1087, 398] on li "Work" at bounding box center [1125, 398] width 201 height 28
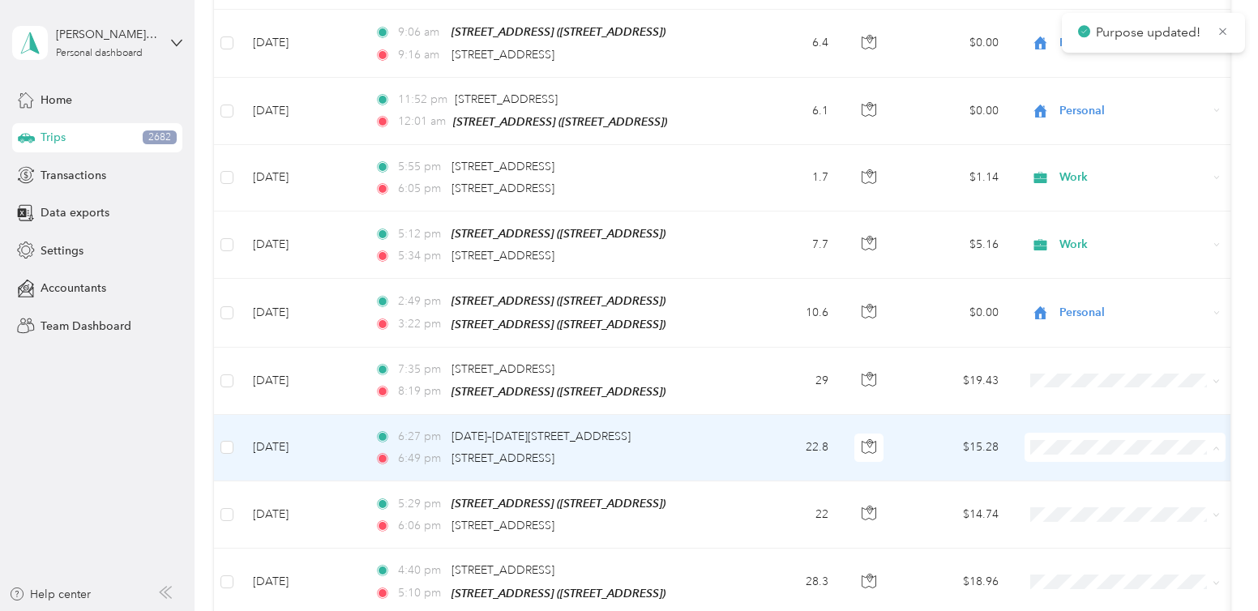
click at [1089, 203] on span "Work" at bounding box center [1140, 204] width 150 height 17
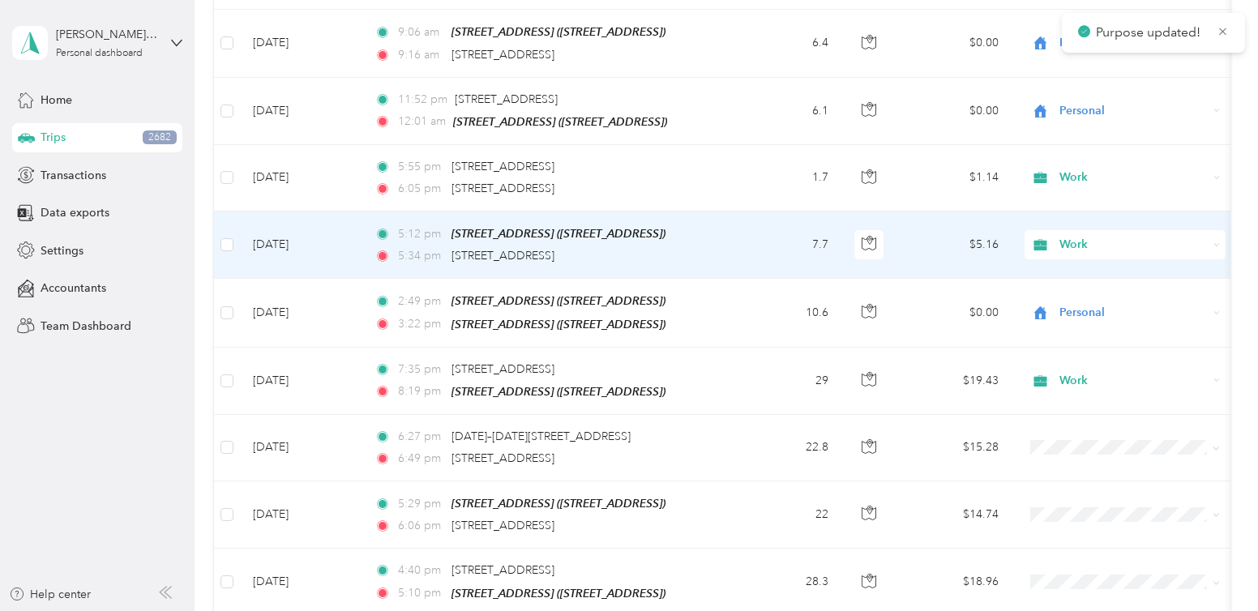
click at [1086, 236] on span "Work" at bounding box center [1134, 245] width 148 height 18
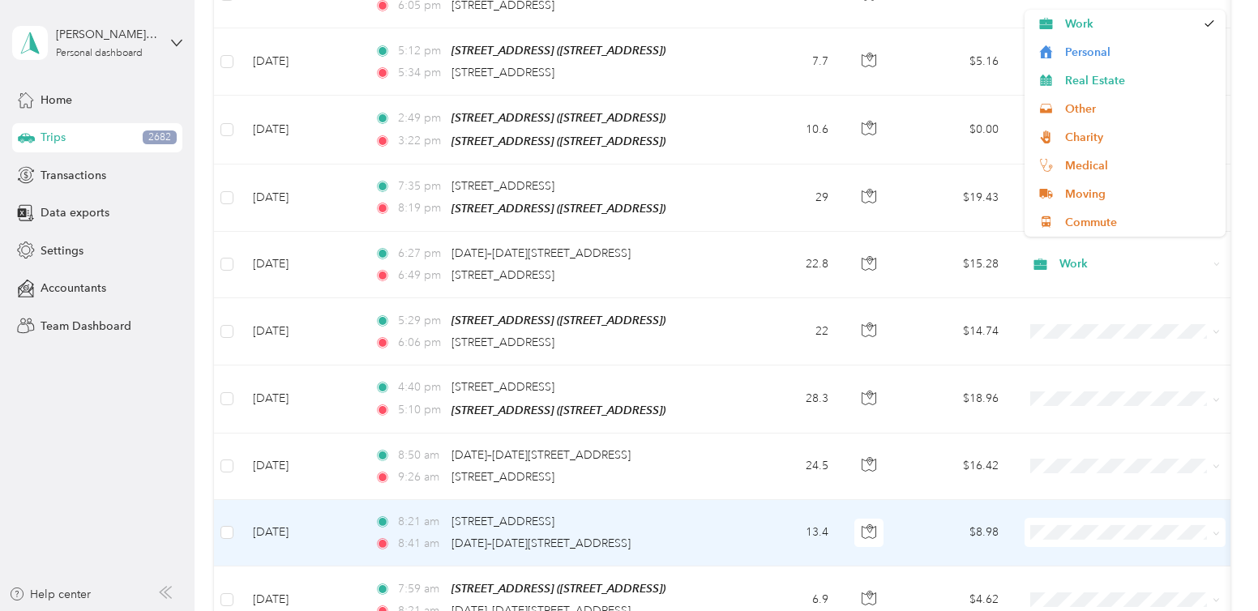
scroll to position [1378, 0]
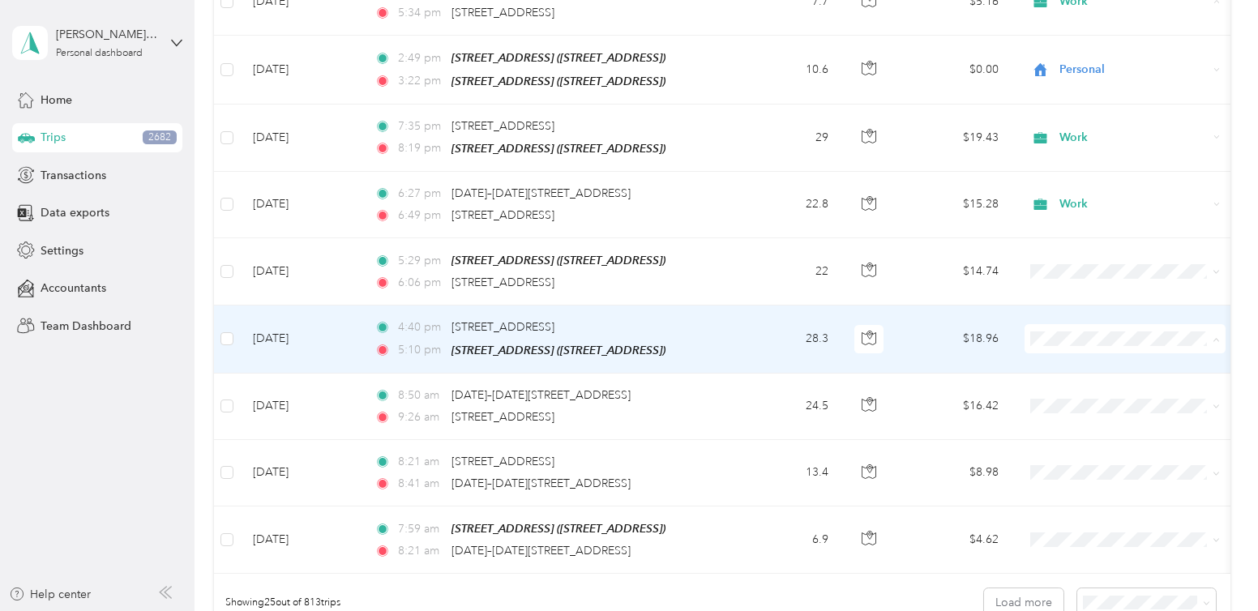
click at [1081, 384] on span "Personal" at bounding box center [1140, 382] width 150 height 17
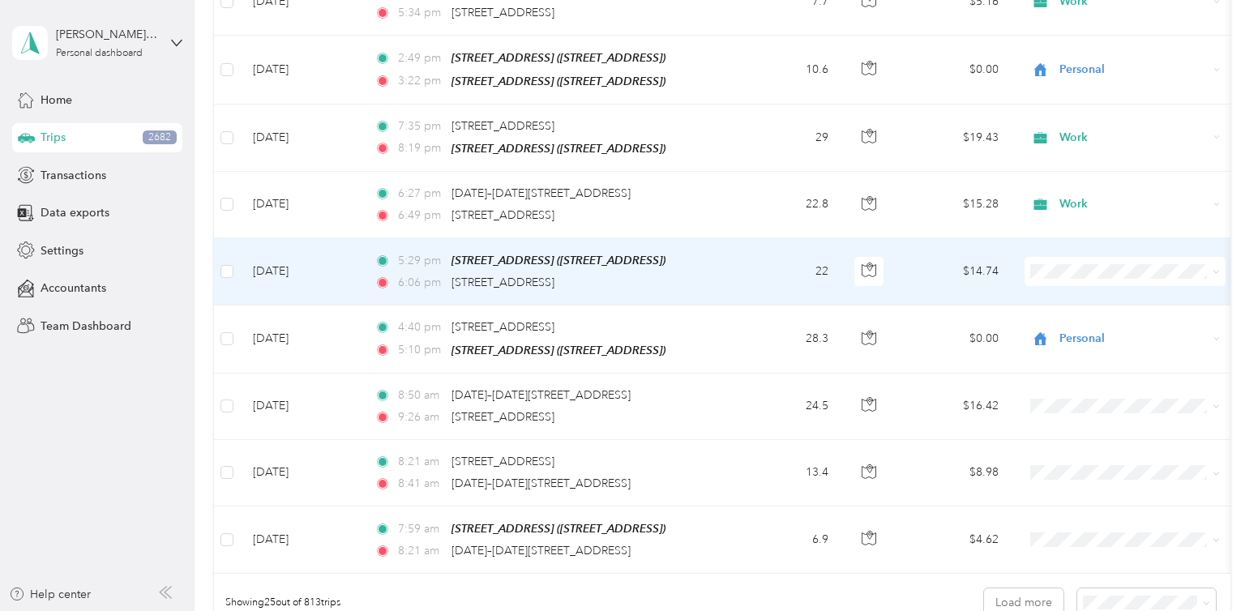
click at [1071, 281] on span "Work" at bounding box center [1140, 287] width 150 height 17
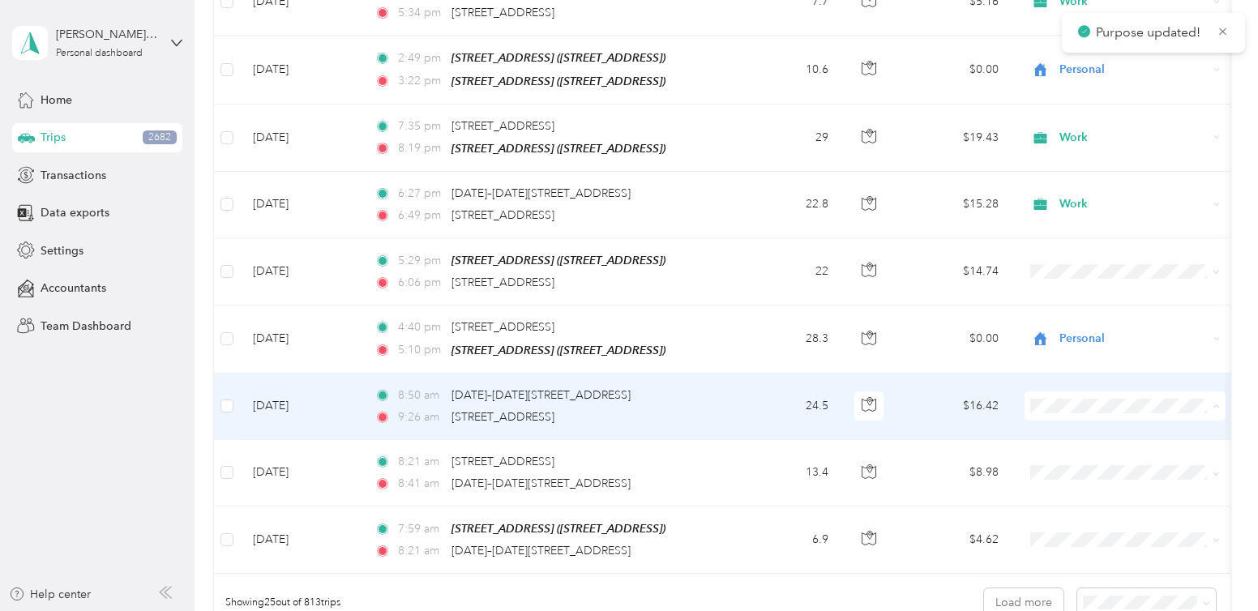
click at [1078, 158] on span "Work" at bounding box center [1140, 161] width 150 height 17
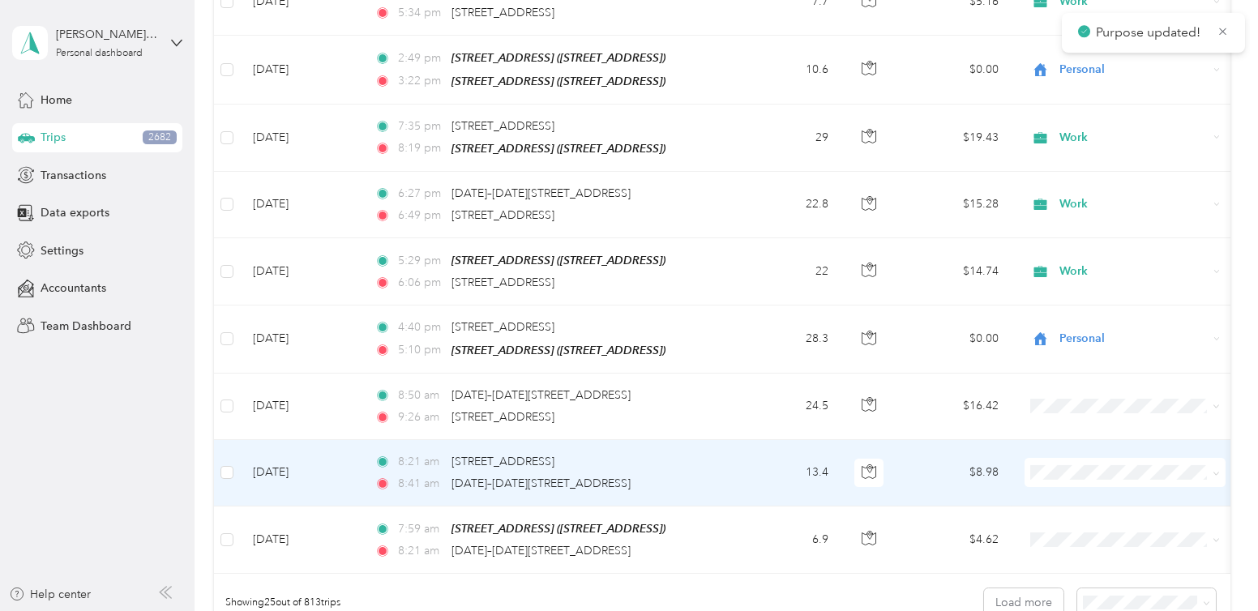
click at [1081, 229] on span "Work" at bounding box center [1140, 224] width 150 height 17
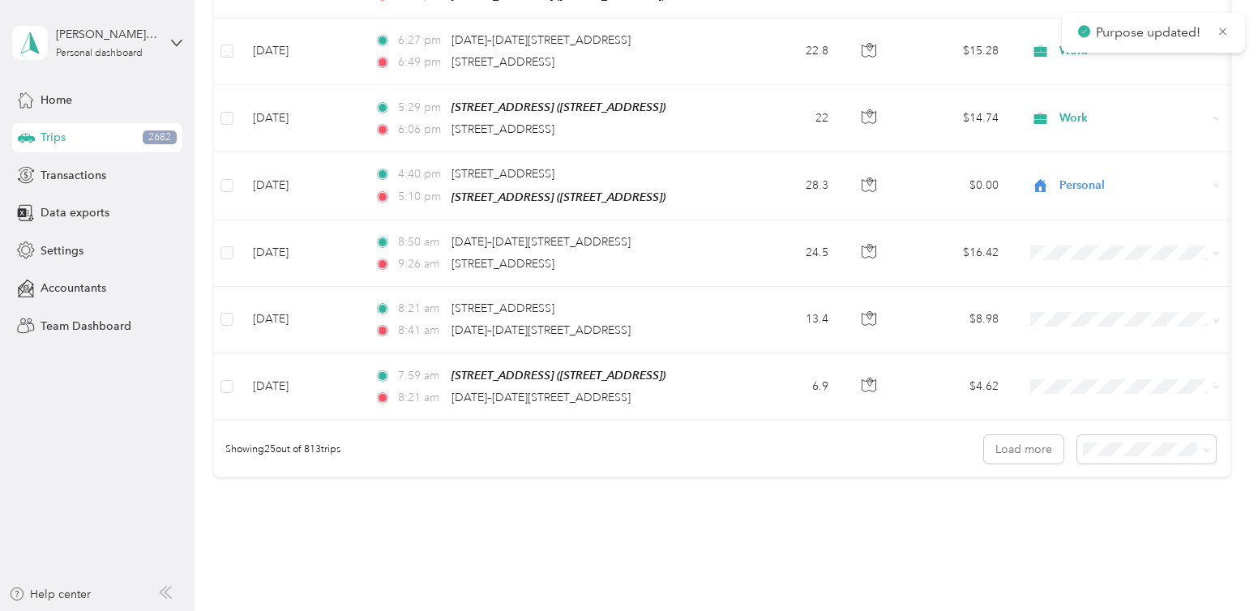
scroll to position [1541, 0]
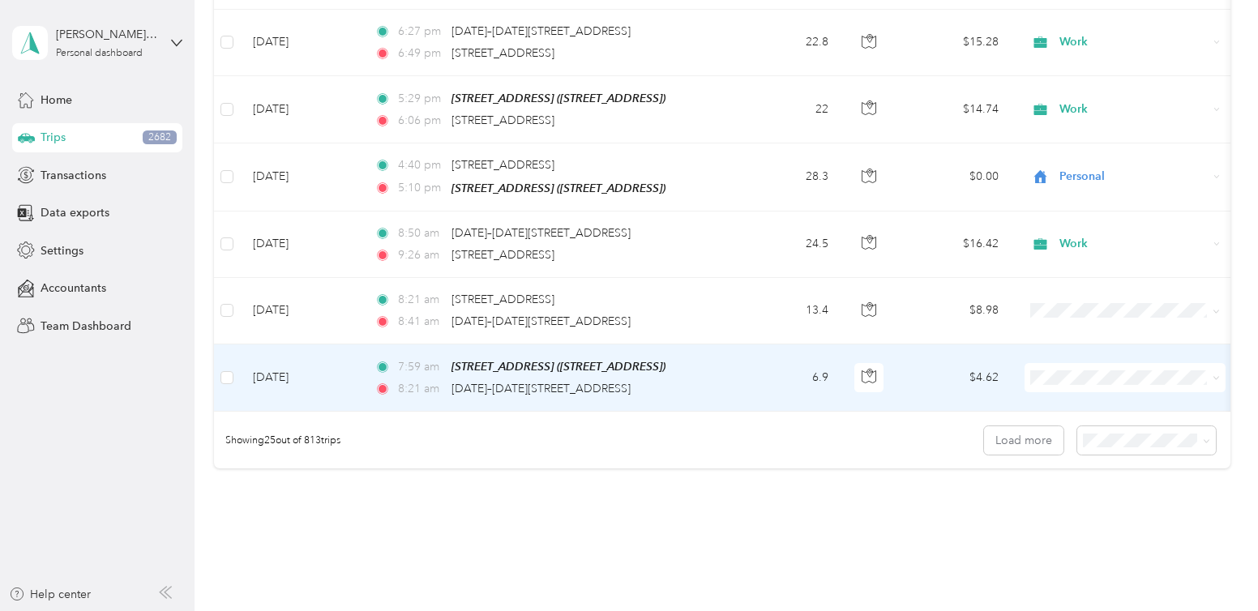
drag, startPoint x: 1081, startPoint y: 389, endPoint x: 1087, endPoint y: 349, distance: 41.1
click at [1082, 388] on span "Work" at bounding box center [1140, 387] width 150 height 17
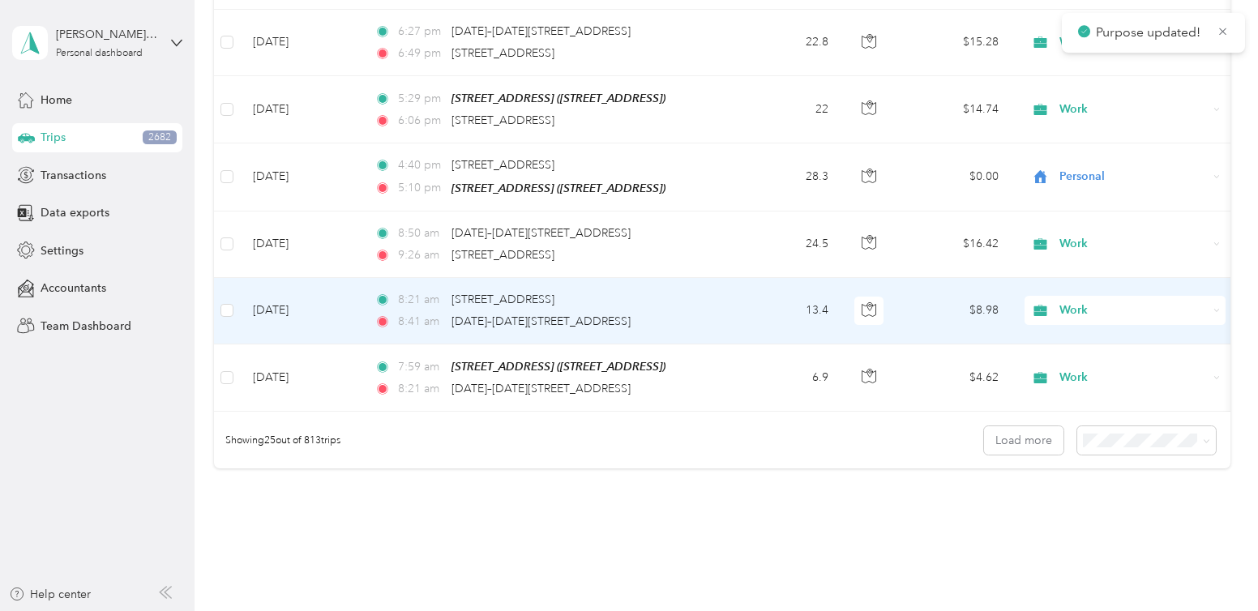
click at [1031, 304] on icon at bounding box center [1041, 310] width 20 height 13
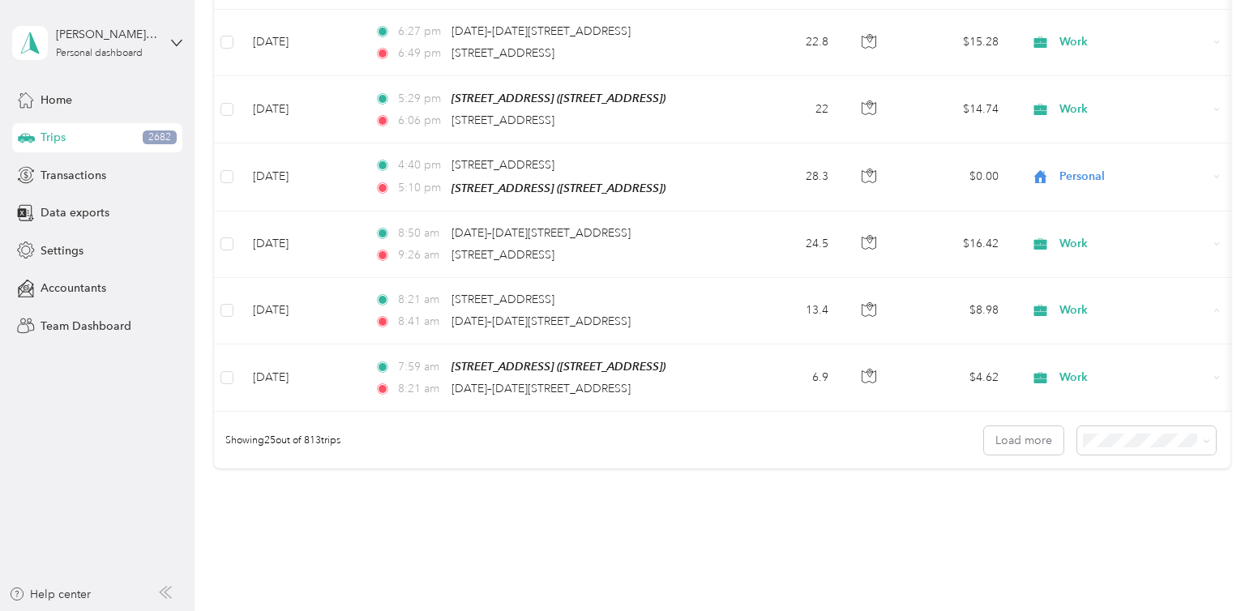
click at [788, 418] on div "Showing 25 out of 813 trips Load more" at bounding box center [722, 440] width 1016 height 57
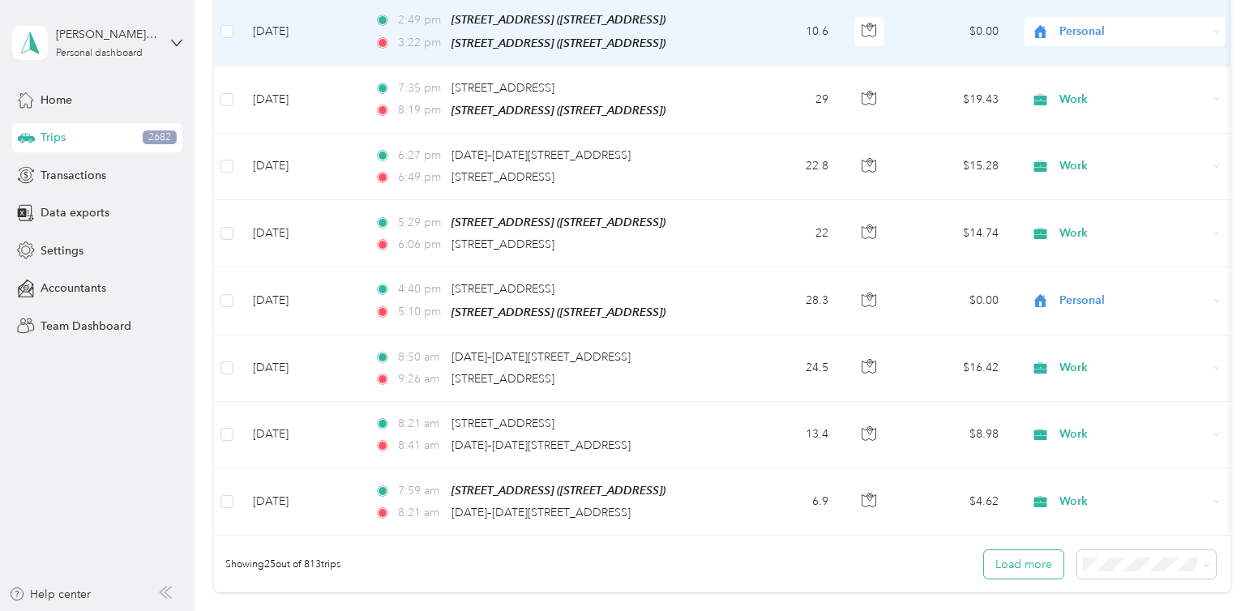
scroll to position [1617, 0]
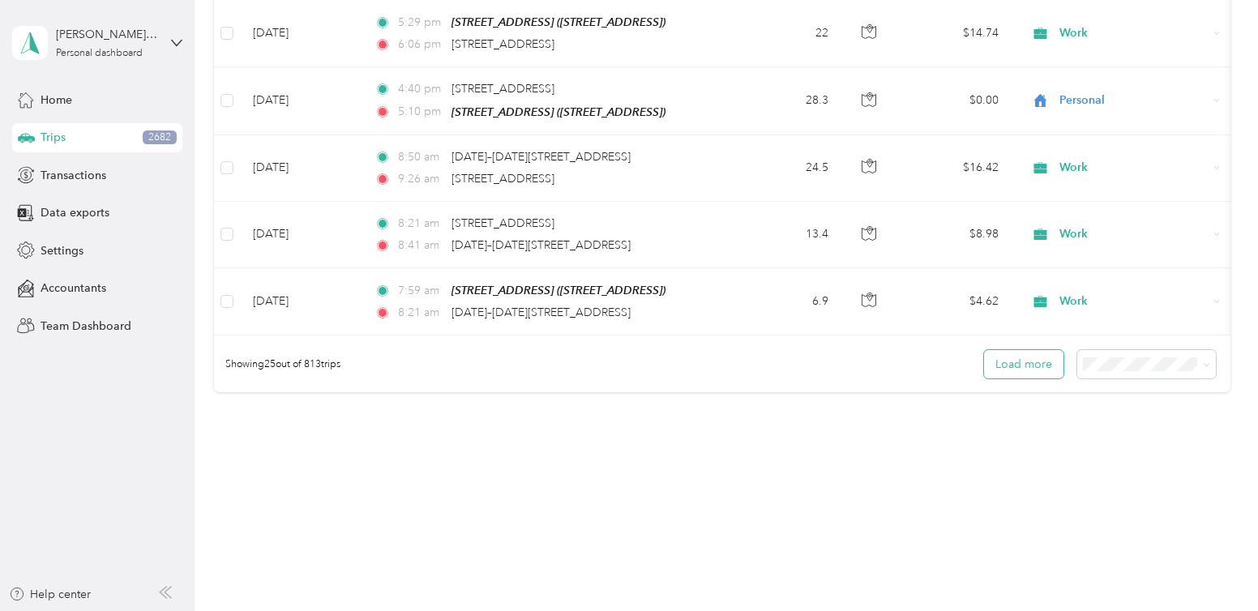
click at [1032, 354] on button "Load more" at bounding box center [1023, 364] width 79 height 28
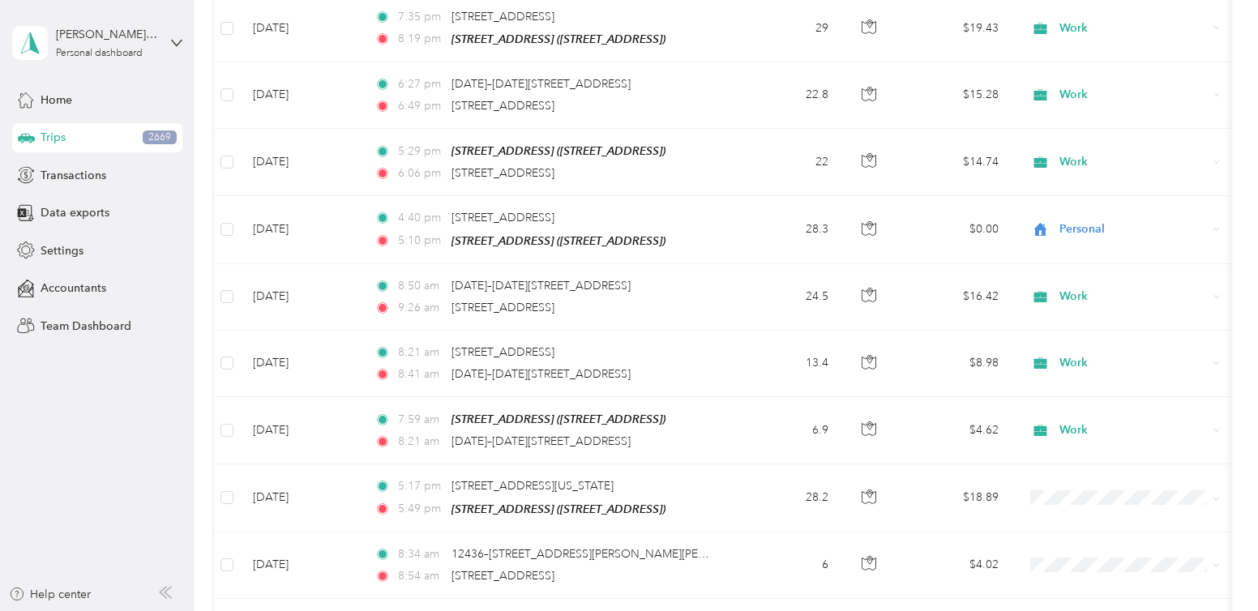
scroll to position [1130, 0]
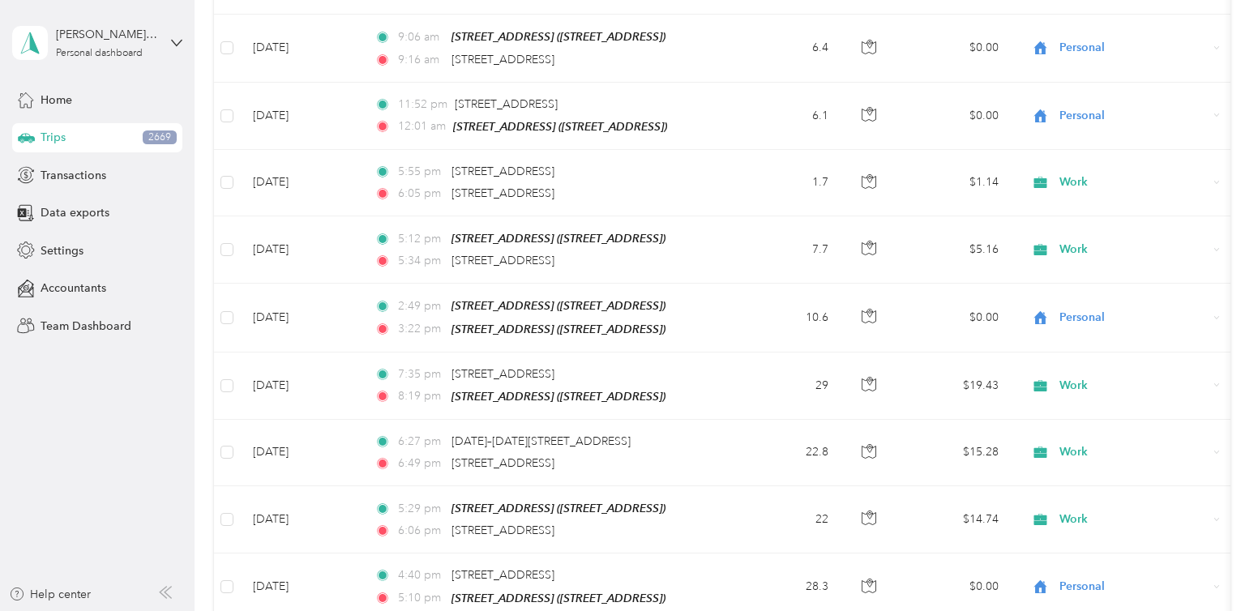
click at [62, 137] on span "Trips" at bounding box center [53, 137] width 25 height 17
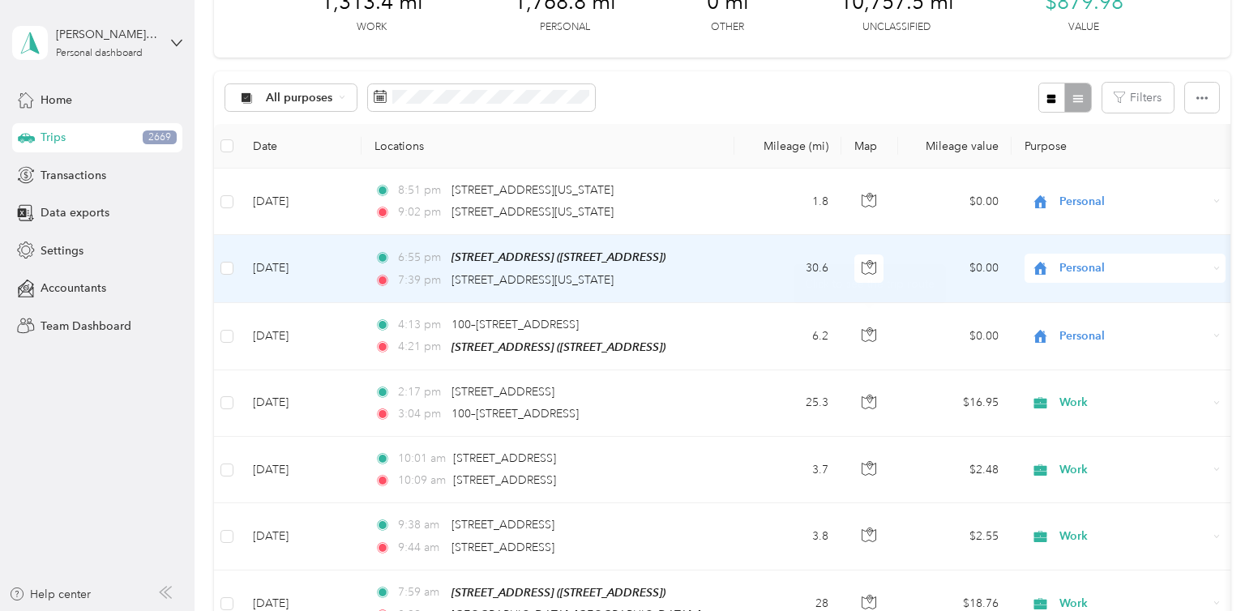
scroll to position [0, 0]
